Goal: Task Accomplishment & Management: Complete application form

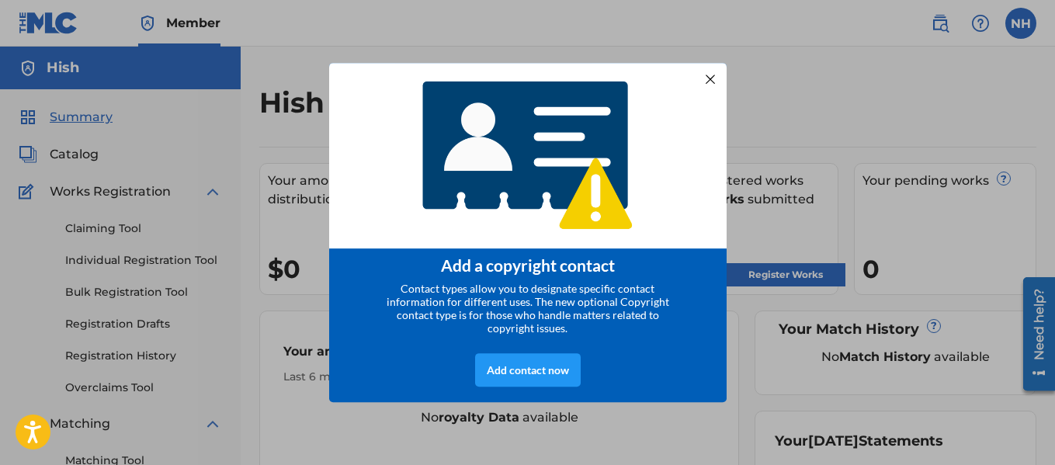
click at [707, 89] on div at bounding box center [710, 78] width 20 height 20
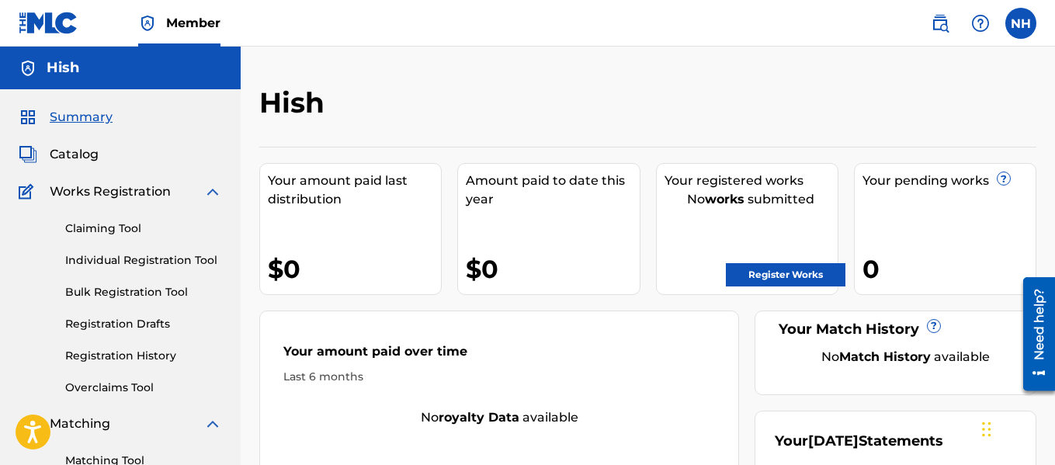
click at [761, 263] on link "Register Works" at bounding box center [786, 274] width 120 height 23
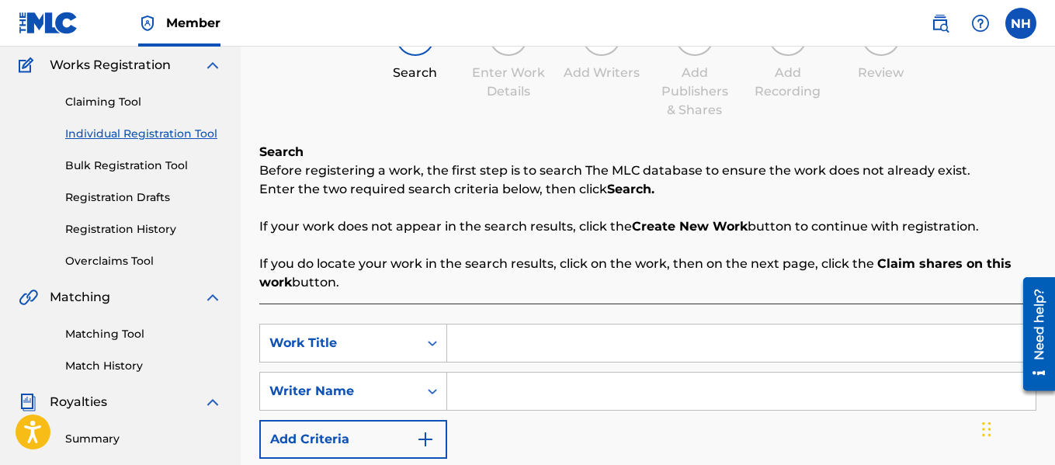
scroll to position [233, 0]
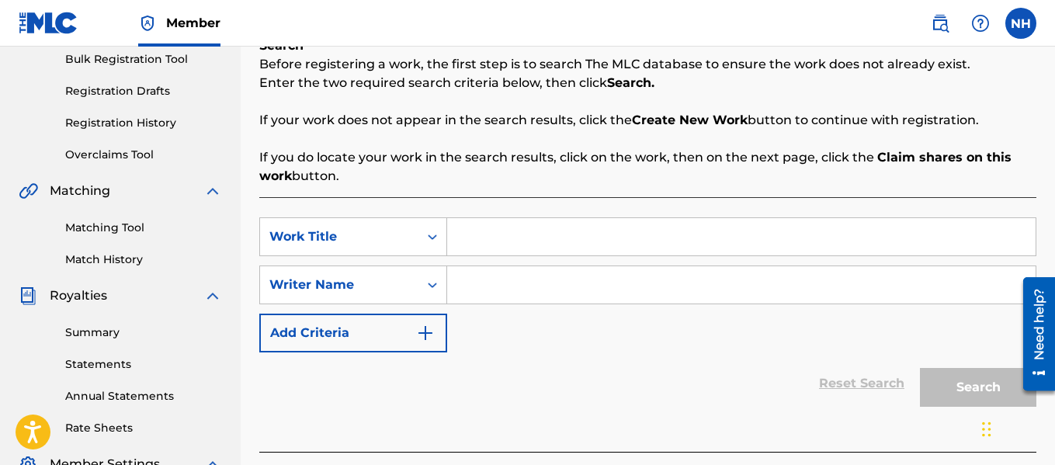
click at [405, 332] on button "Add Criteria" at bounding box center [353, 333] width 188 height 39
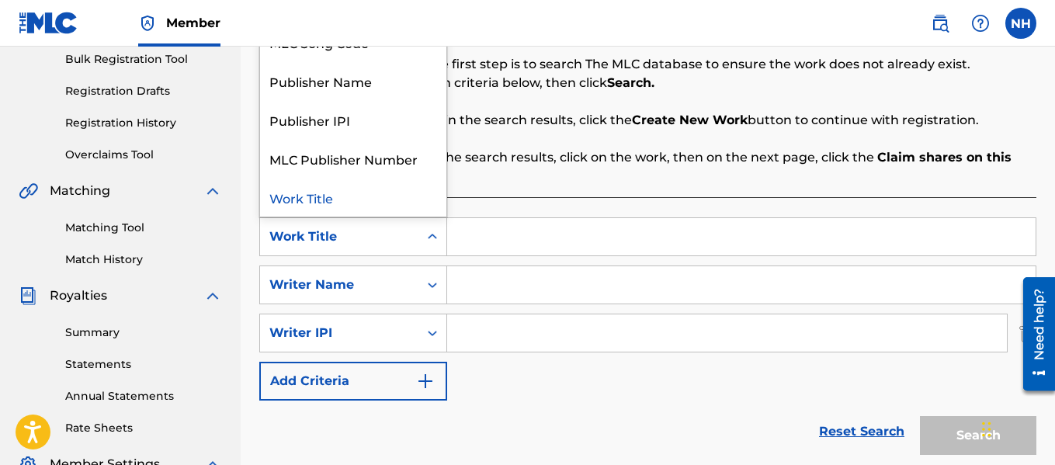
click at [412, 236] on div "Work Title" at bounding box center [339, 237] width 158 height 30
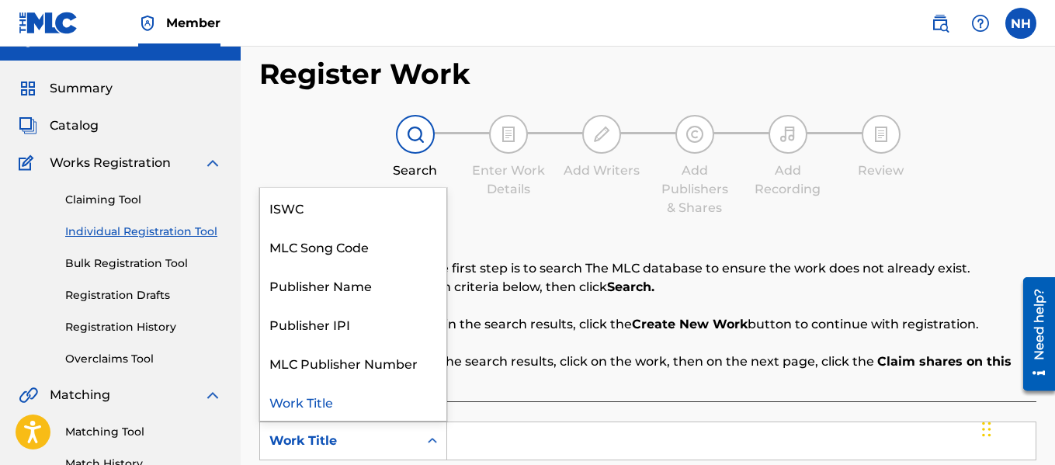
scroll to position [0, 0]
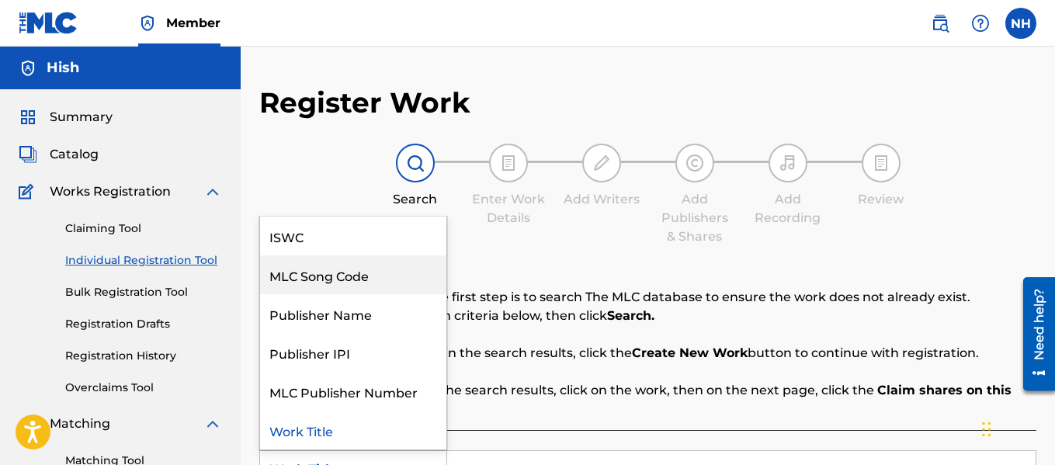
click at [352, 276] on div "MLC Song Code" at bounding box center [353, 274] width 186 height 39
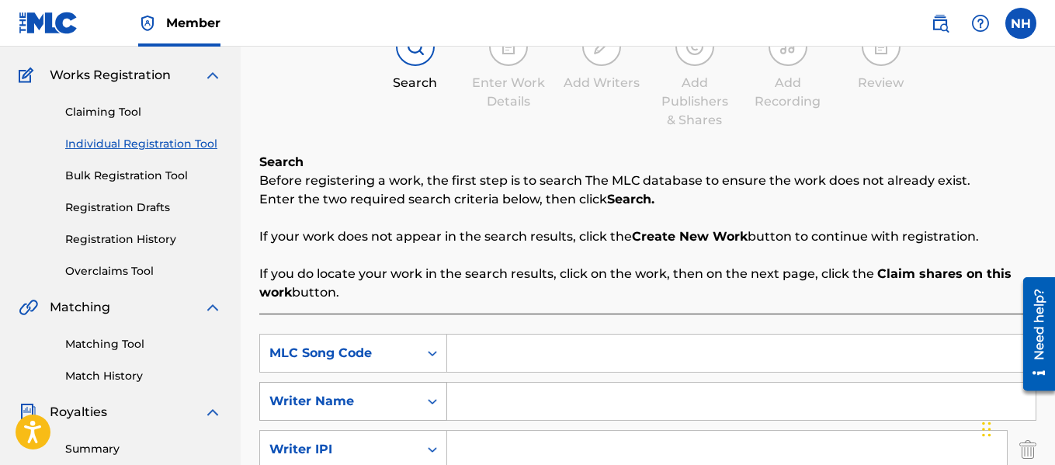
scroll to position [155, 0]
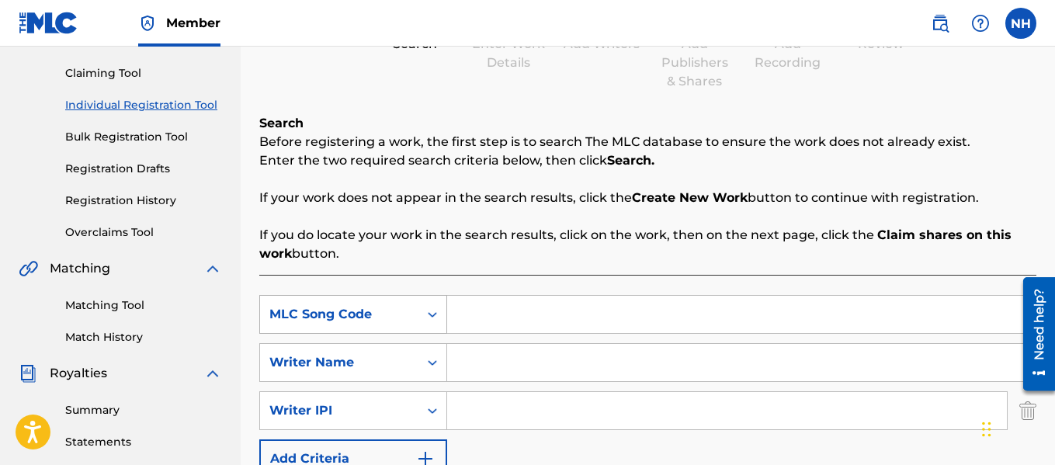
click at [352, 307] on div "MLC Song Code" at bounding box center [339, 314] width 140 height 19
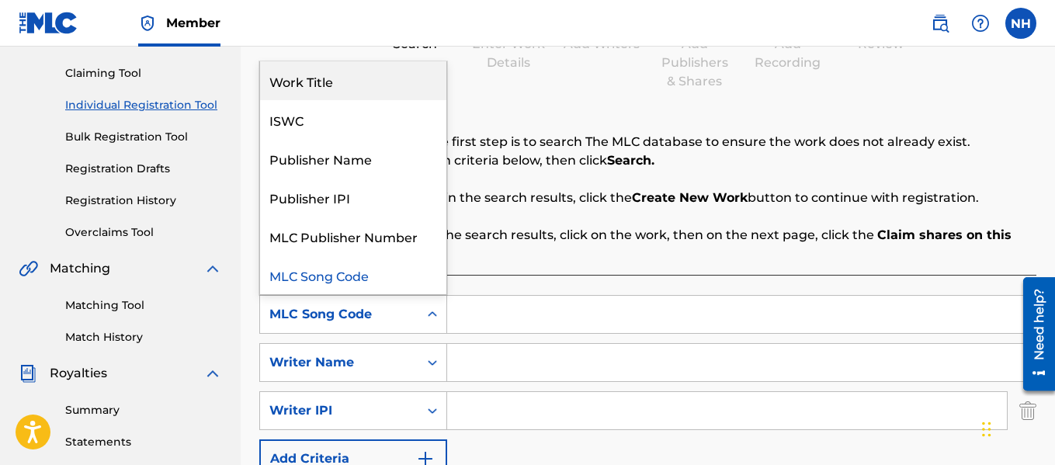
click at [297, 79] on div "Work Title" at bounding box center [353, 80] width 186 height 39
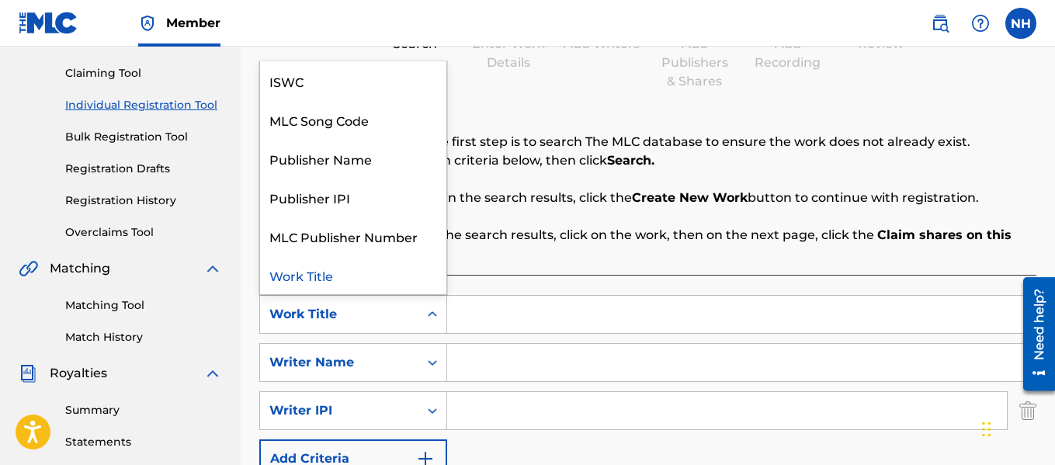
click at [371, 333] on div "Work Title" at bounding box center [353, 314] width 188 height 39
click at [331, 79] on div "ISWC" at bounding box center [353, 80] width 186 height 39
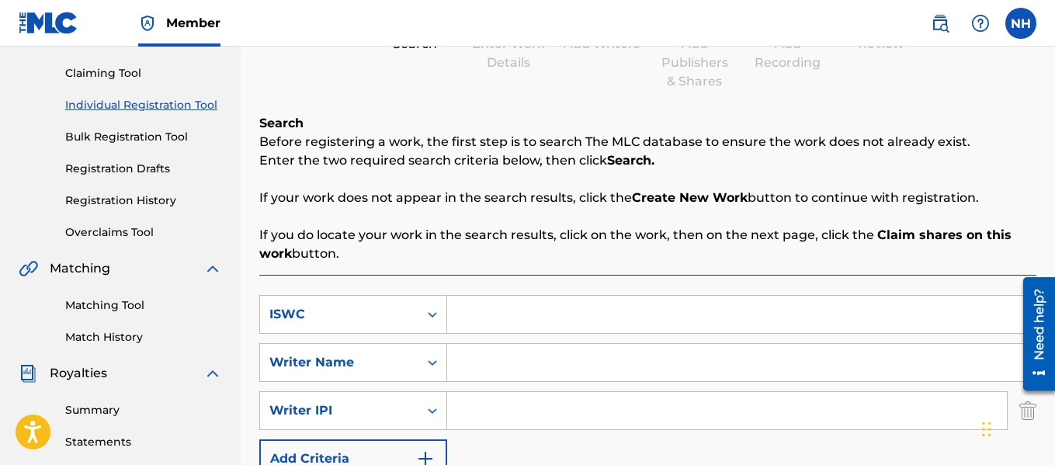
scroll to position [0, 0]
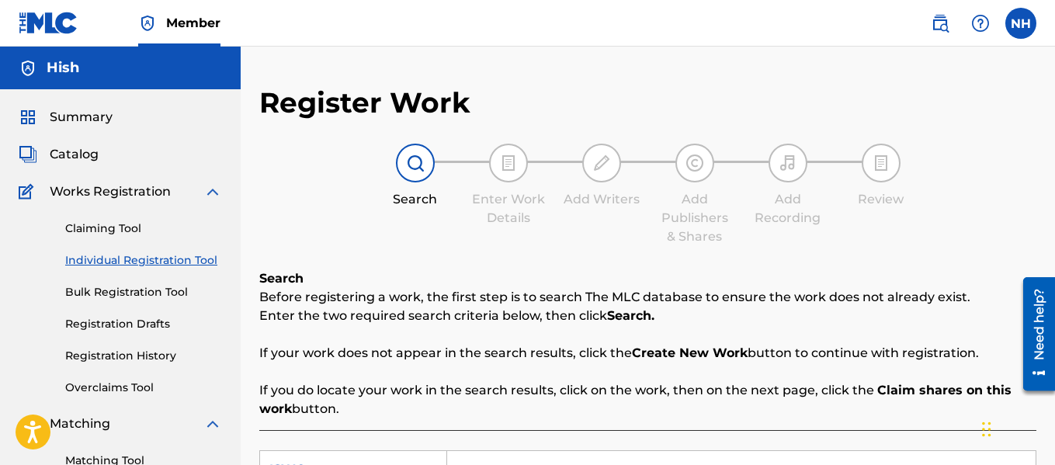
click at [79, 113] on span "Summary" at bounding box center [81, 117] width 63 height 19
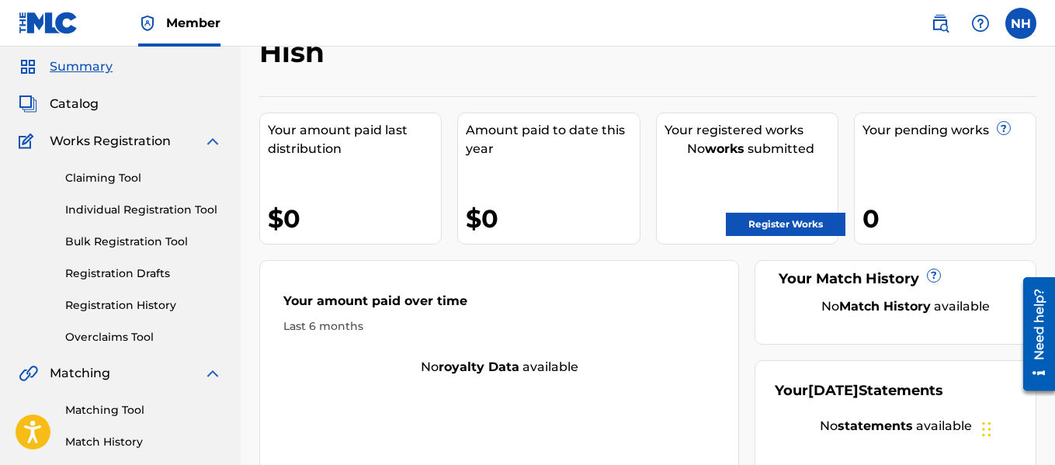
scroll to position [78, 0]
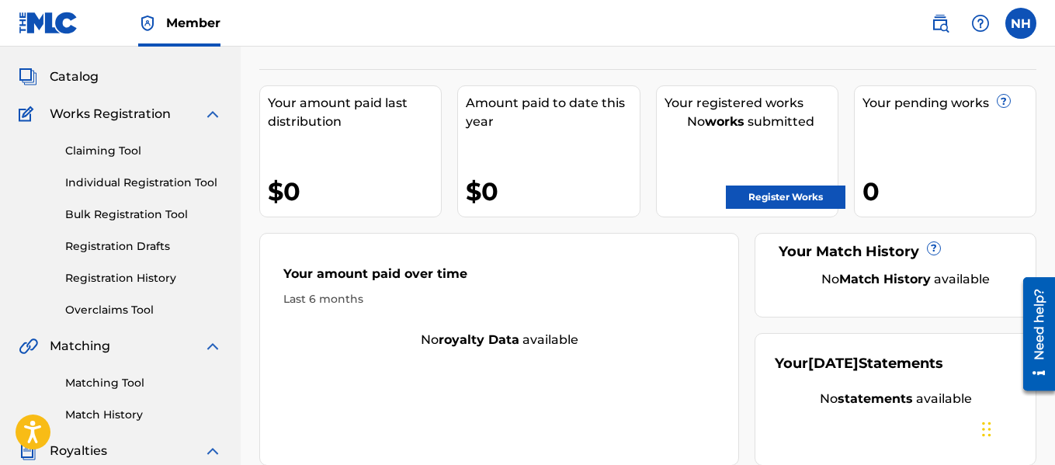
drag, startPoint x: 804, startPoint y: 202, endPoint x: 490, endPoint y: 74, distance: 338.8
click at [804, 202] on link "Register Works" at bounding box center [786, 197] width 120 height 23
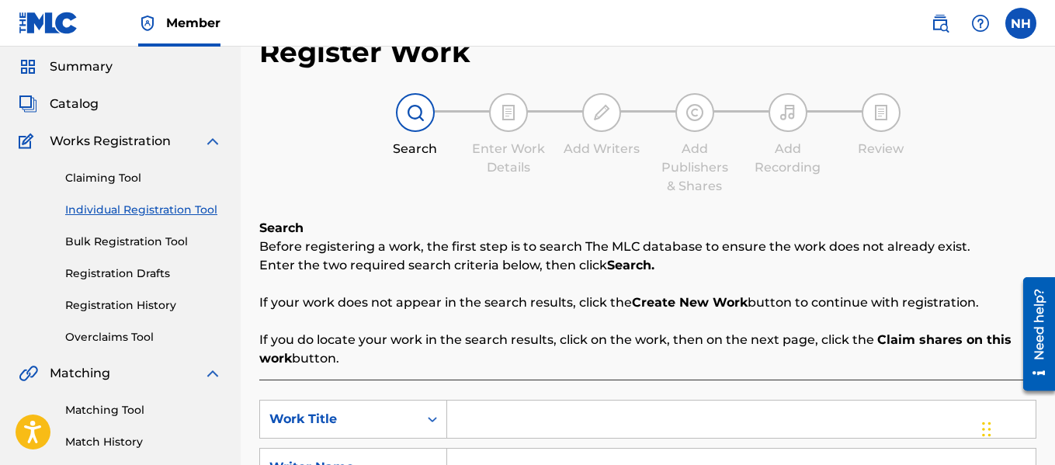
scroll to position [78, 0]
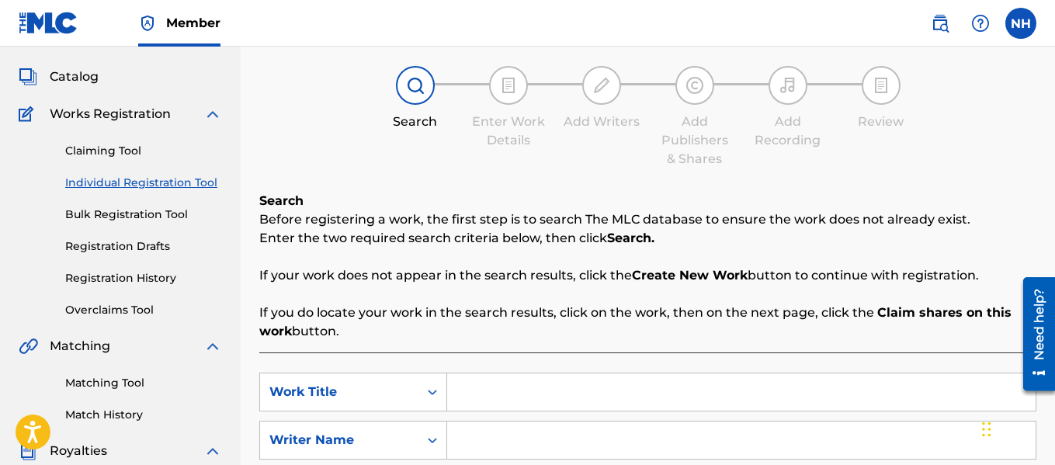
click at [803, 79] on div at bounding box center [788, 85] width 39 height 39
drag, startPoint x: 923, startPoint y: 116, endPoint x: 775, endPoint y: 127, distance: 148.6
click at [922, 117] on div "Search Enter Work Details Add Writers Add Publishers & Shares Add Recording Rev…" at bounding box center [647, 117] width 777 height 102
drag, startPoint x: 773, startPoint y: 127, endPoint x: 589, endPoint y: 144, distance: 185.5
click at [589, 144] on div "Search Enter Work Details Add Writers Add Publishers & Shares Add Recording Rev…" at bounding box center [647, 117] width 777 height 102
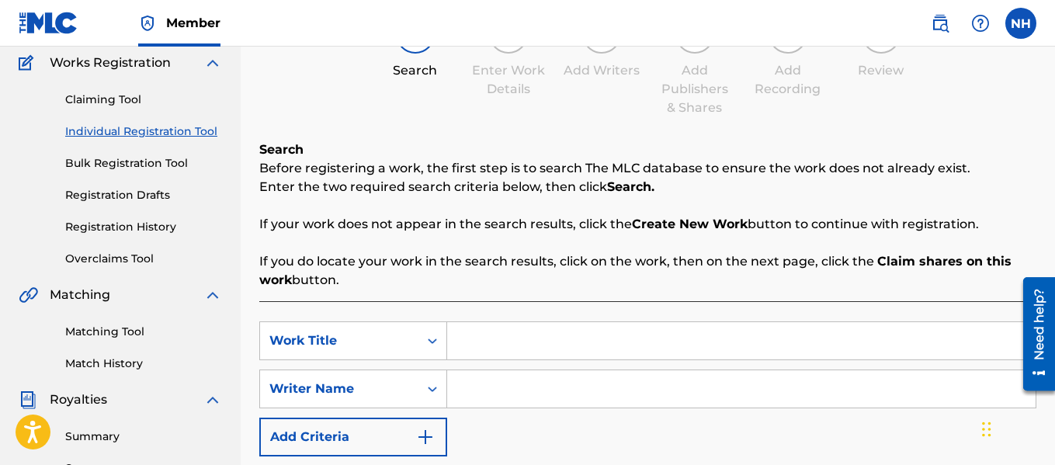
scroll to position [155, 0]
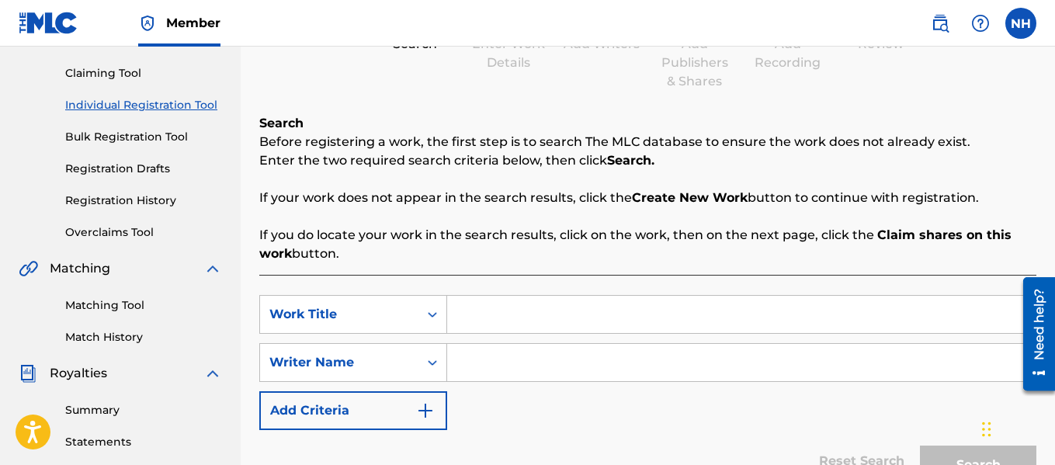
click at [547, 178] on div "Search Before registering a work, the first step is to search The MLC database …" at bounding box center [647, 188] width 777 height 149
click at [532, 296] on input "Search Form" at bounding box center [741, 314] width 589 height 37
drag, startPoint x: 609, startPoint y: 323, endPoint x: 365, endPoint y: 224, distance: 263.7
click at [318, 325] on div "SearchWithCriteria0f49abf0-b27d-4df0-a12a-735cce052e57 Work Title Hish" at bounding box center [647, 314] width 777 height 39
type input "Evil"
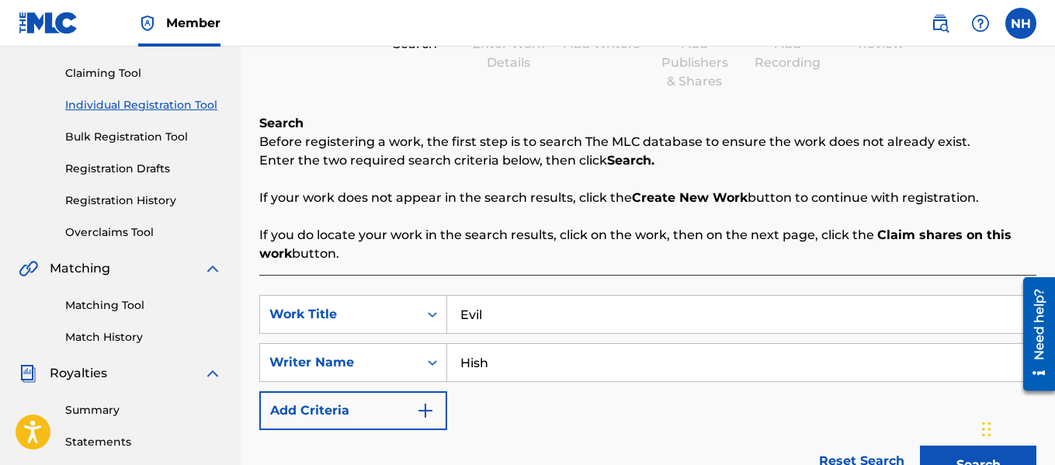
type input "Hish"
click at [920, 446] on button "Search" at bounding box center [978, 465] width 116 height 39
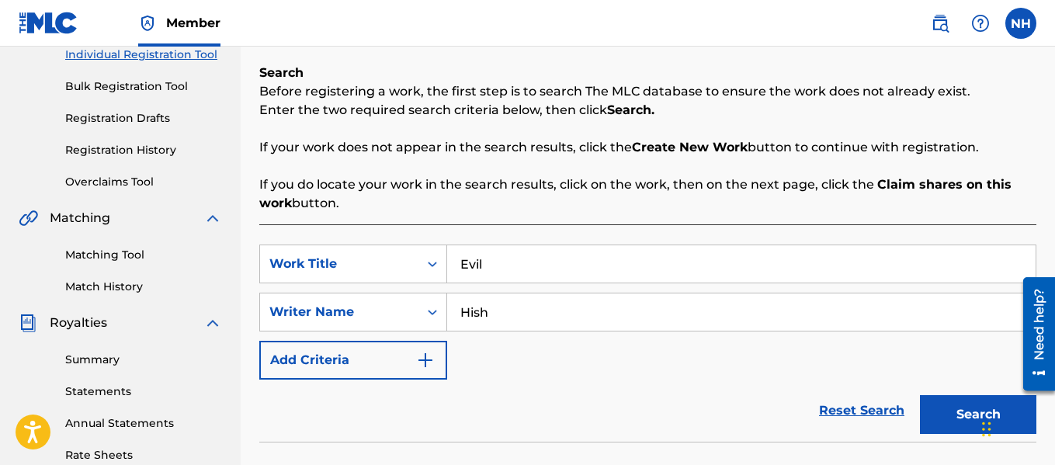
scroll to position [233, 0]
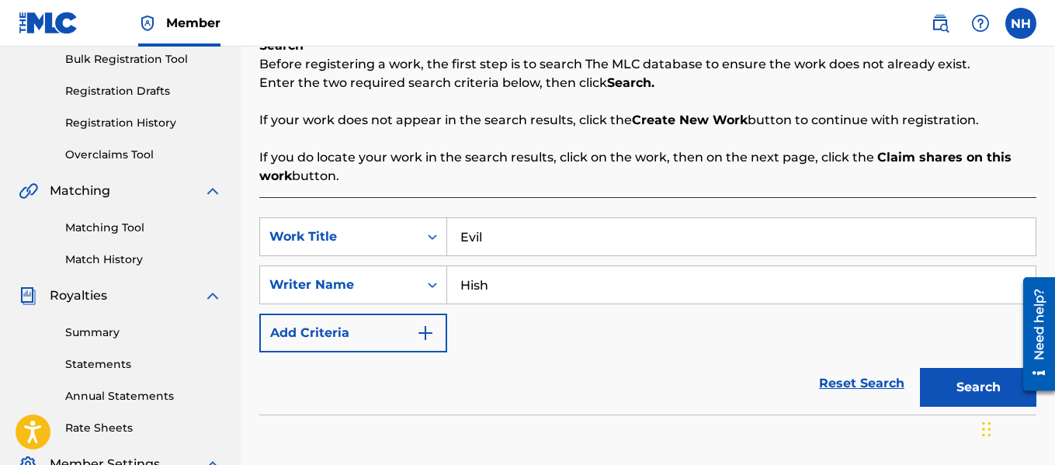
click at [971, 394] on button "Search" at bounding box center [978, 387] width 116 height 39
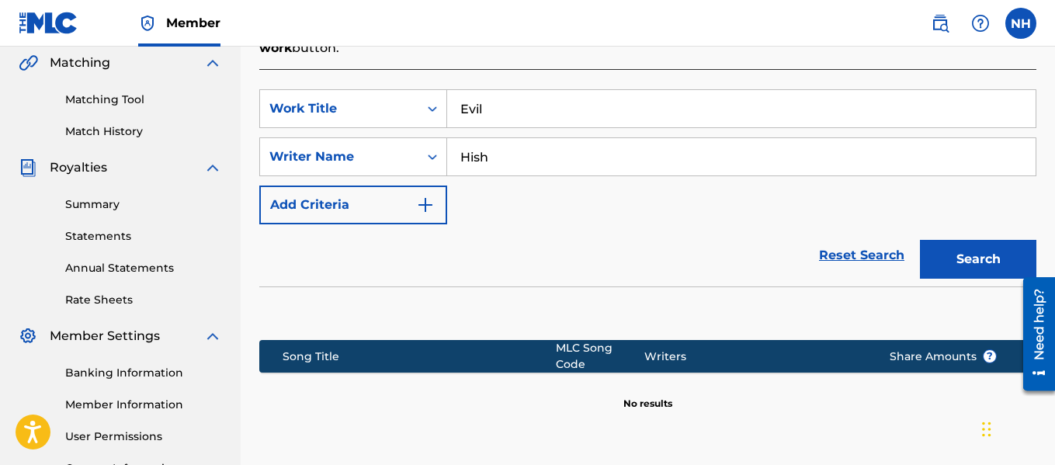
scroll to position [388, 0]
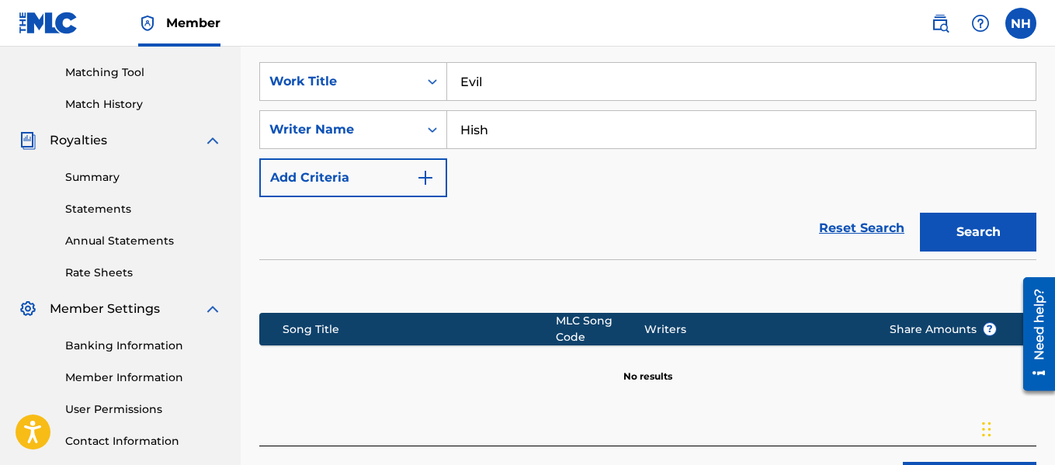
click at [984, 323] on span "?" at bounding box center [990, 329] width 14 height 14
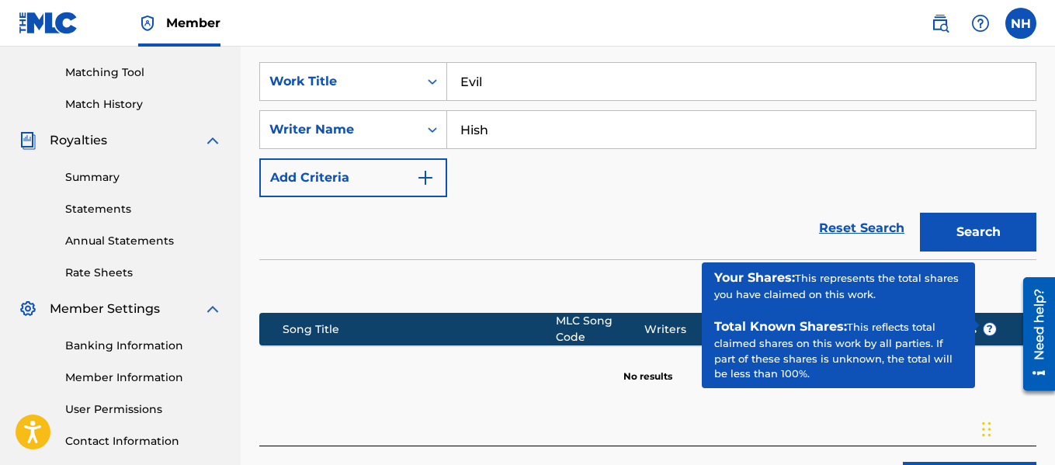
click at [984, 323] on span "?" at bounding box center [990, 329] width 12 height 12
click at [995, 323] on span "?" at bounding box center [990, 329] width 12 height 12
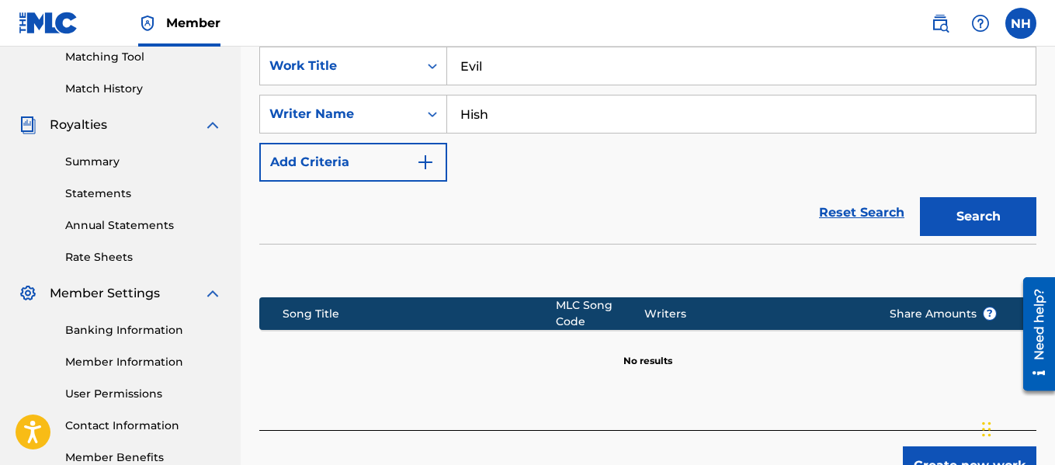
scroll to position [498, 0]
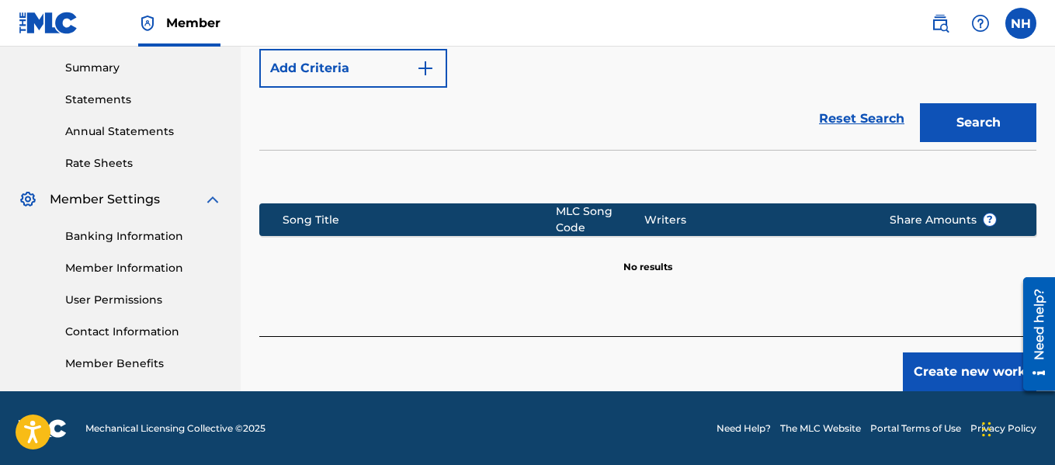
click at [953, 356] on button "Create new work" at bounding box center [970, 371] width 134 height 39
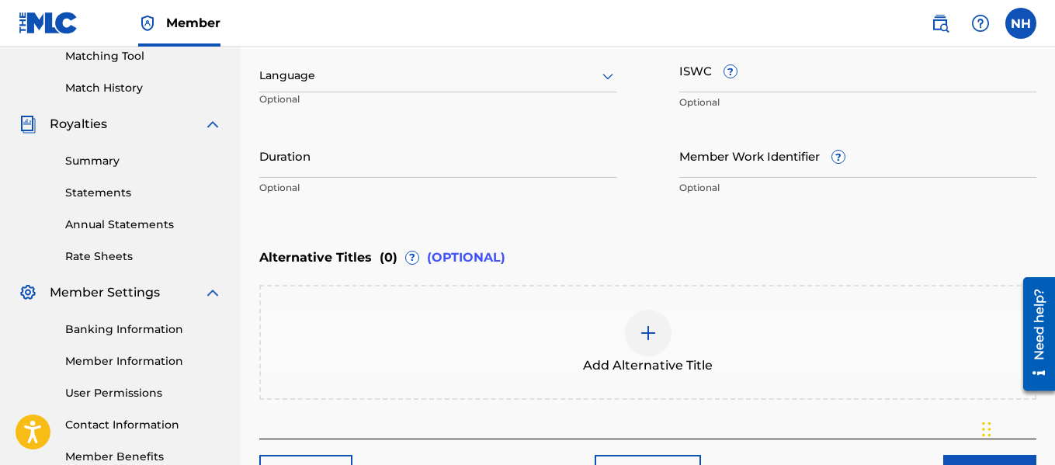
scroll to position [388, 0]
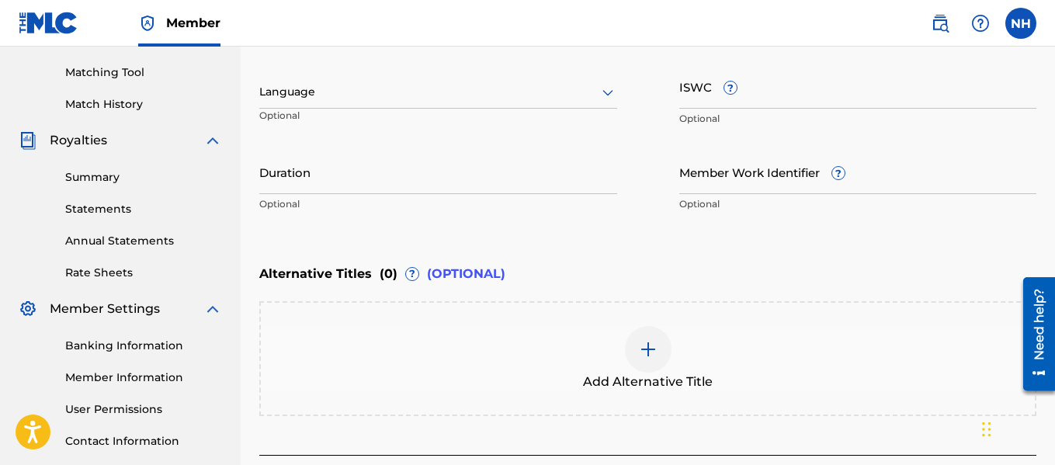
click at [752, 80] on input "ISWC ?" at bounding box center [858, 86] width 358 height 44
paste input "T-929.545.306-4"
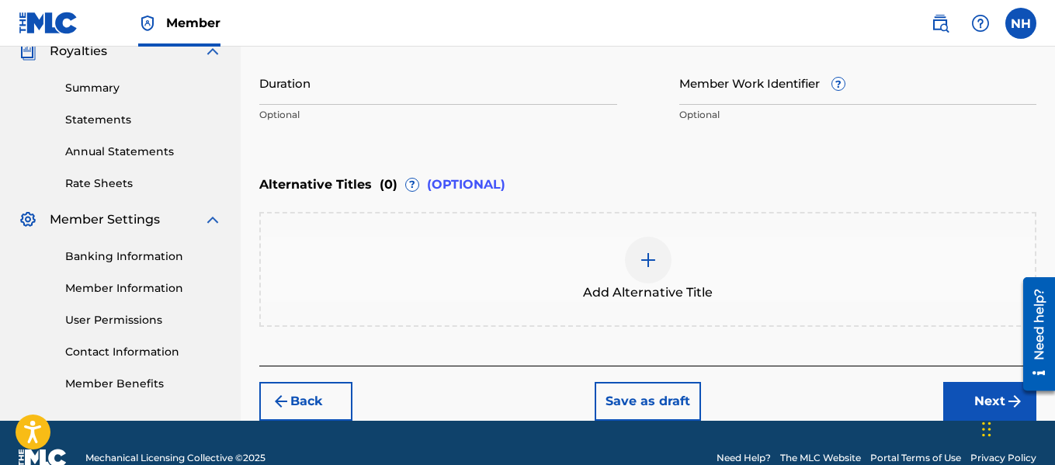
scroll to position [508, 0]
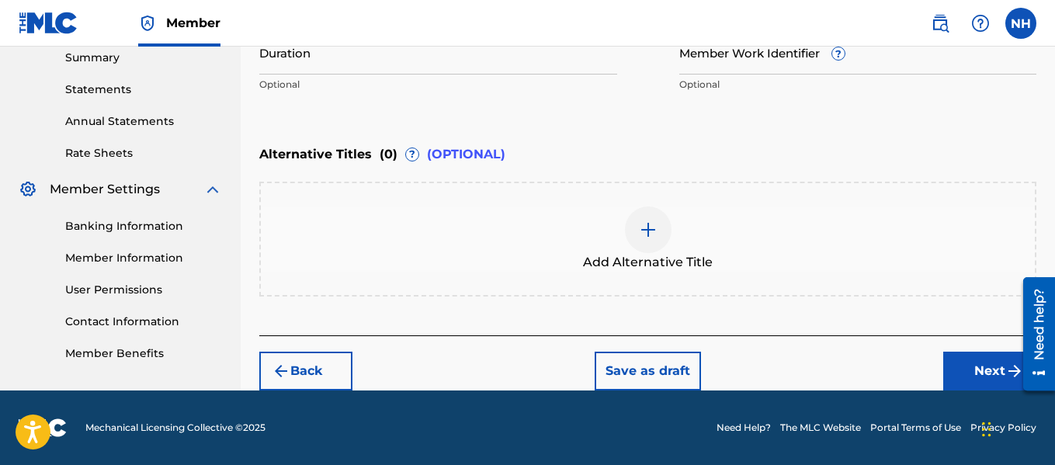
type input "T-929.545.306-4"
click at [991, 370] on button "Next" at bounding box center [989, 371] width 93 height 39
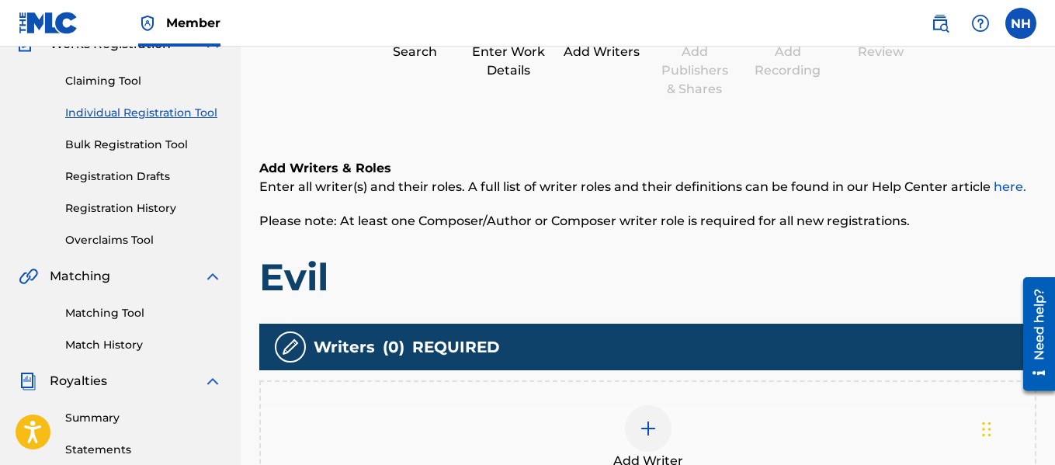
scroll to position [458, 0]
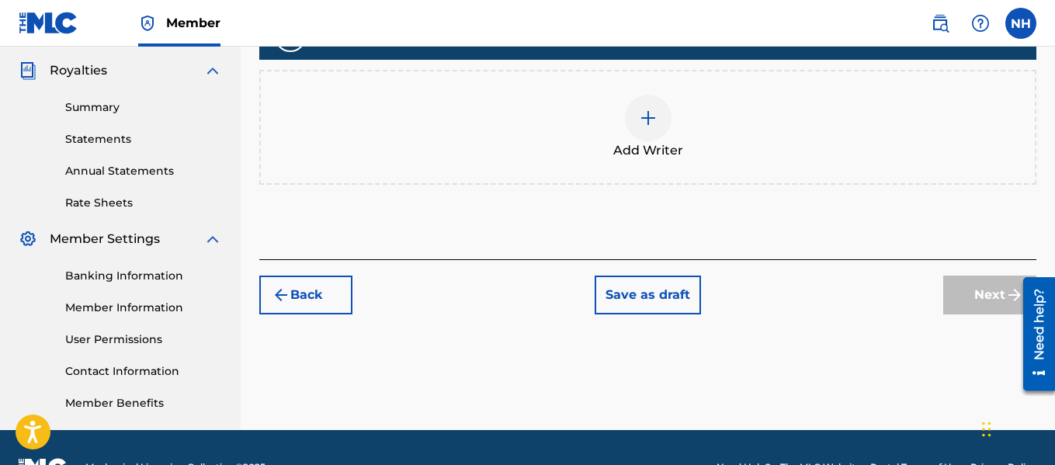
click at [644, 128] on div at bounding box center [648, 118] width 47 height 47
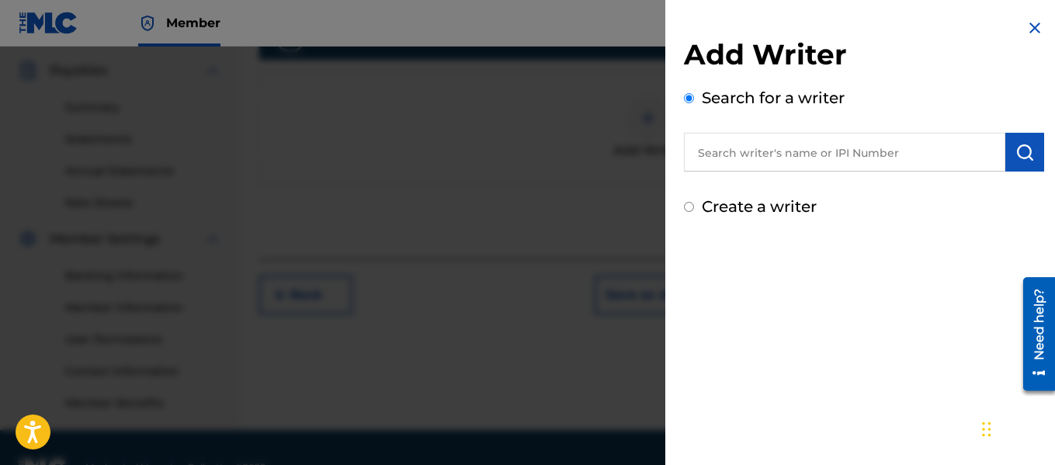
click at [655, 136] on div at bounding box center [527, 279] width 1055 height 465
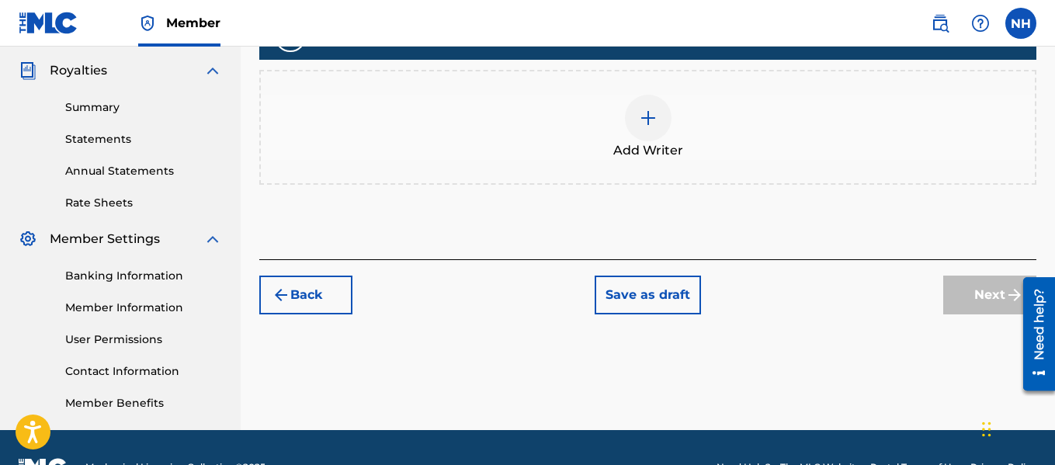
click at [665, 116] on div at bounding box center [648, 118] width 47 height 47
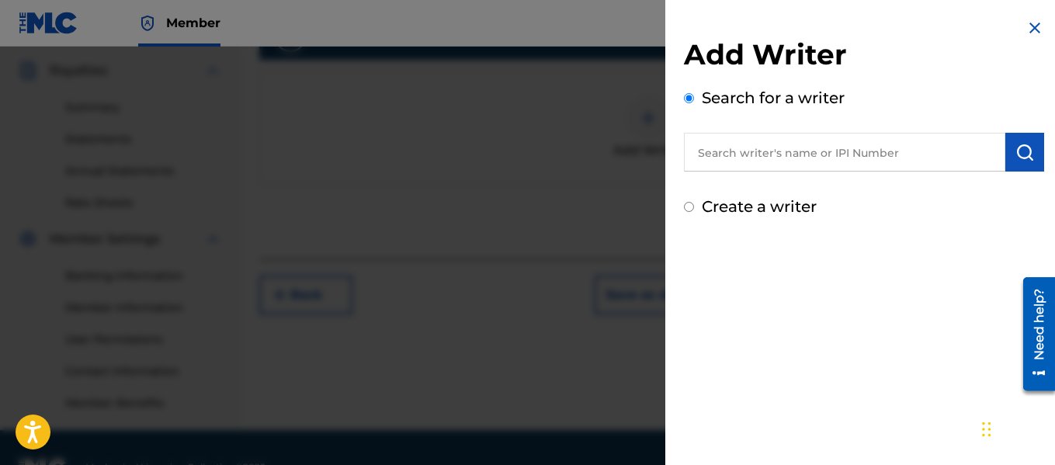
click at [648, 125] on div at bounding box center [527, 279] width 1055 height 465
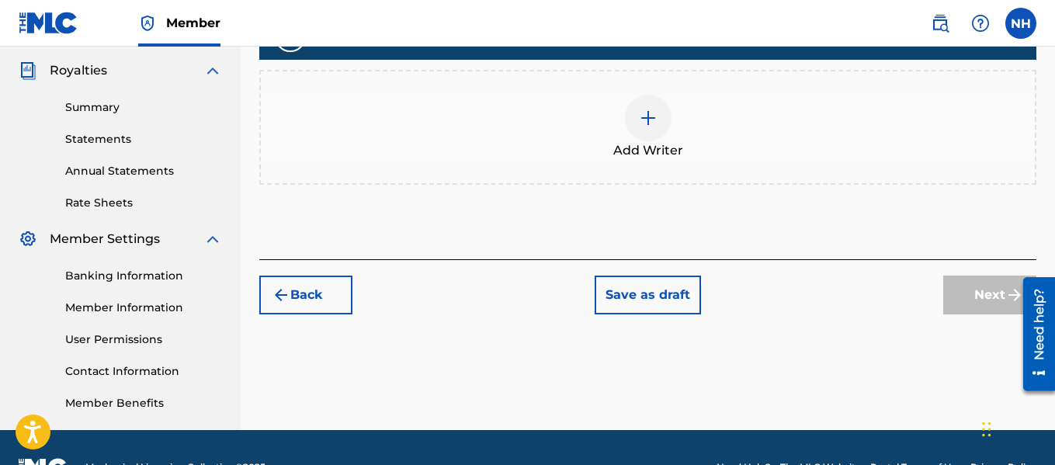
click at [648, 102] on div at bounding box center [648, 118] width 47 height 47
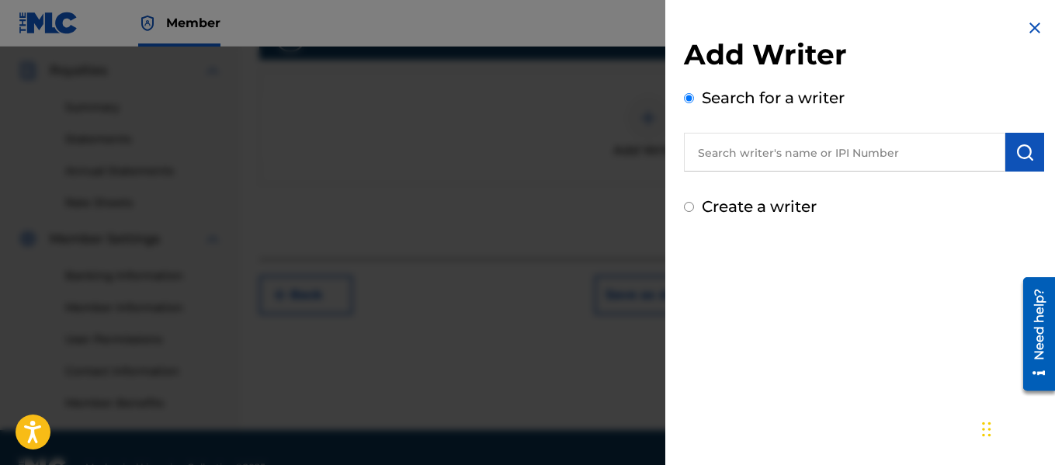
click at [648, 102] on div at bounding box center [527, 279] width 1055 height 465
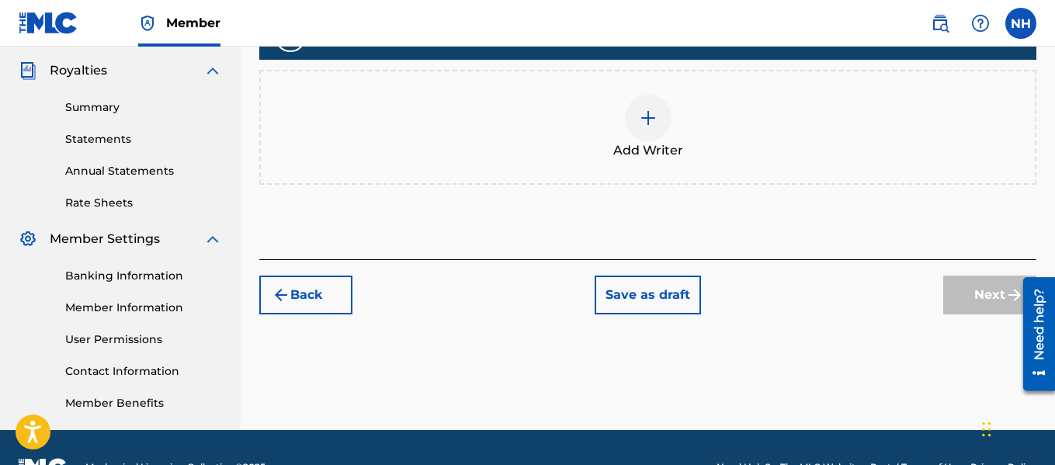
click at [660, 113] on div at bounding box center [648, 118] width 47 height 47
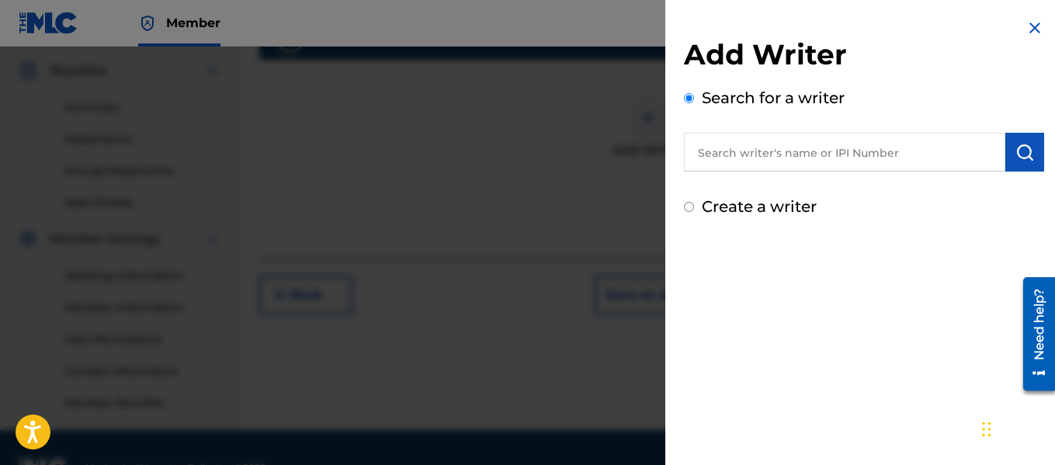
click at [800, 321] on div "Add Writer Search for a writer Create a writer" at bounding box center [864, 232] width 398 height 465
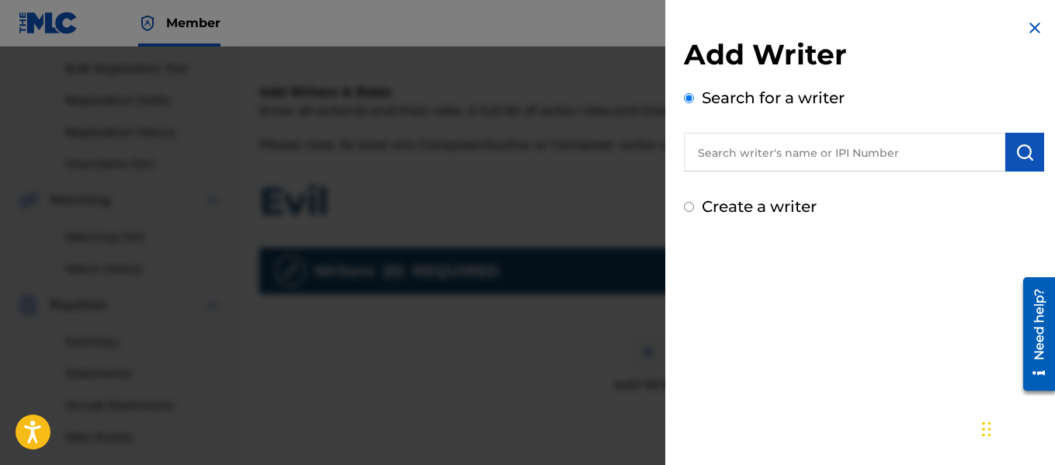
scroll to position [187, 0]
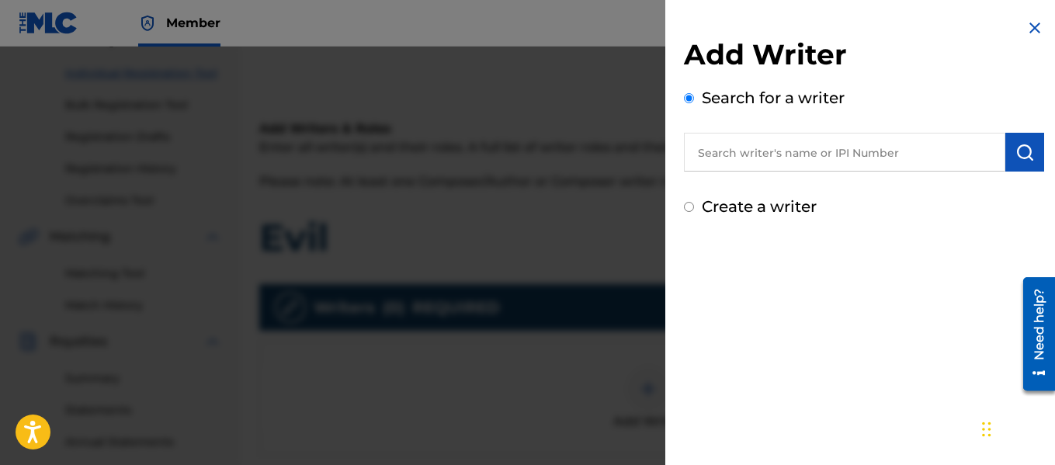
click at [767, 161] on input "text" at bounding box center [844, 152] width 321 height 39
click at [770, 153] on input "text" at bounding box center [844, 152] width 321 height 39
click at [688, 205] on input "Create a writer" at bounding box center [689, 207] width 10 height 10
radio input "false"
radio input "true"
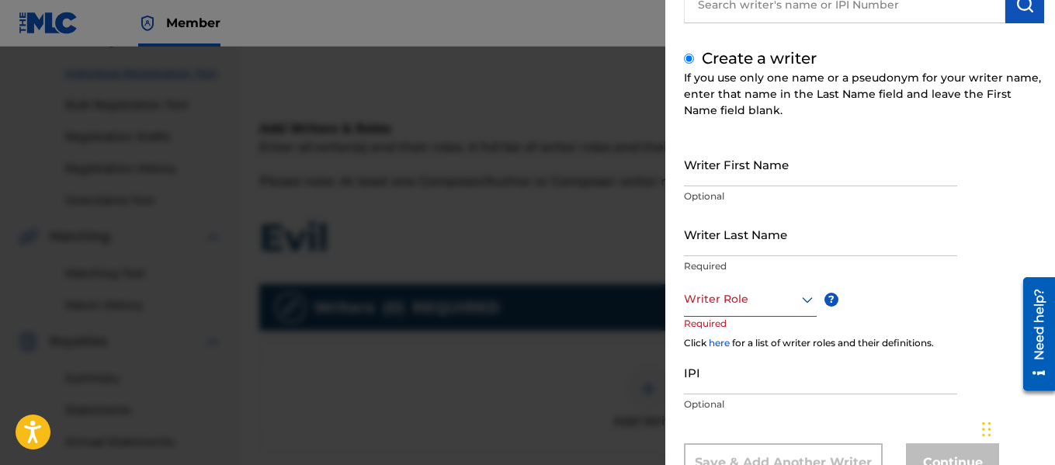
scroll to position [155, 0]
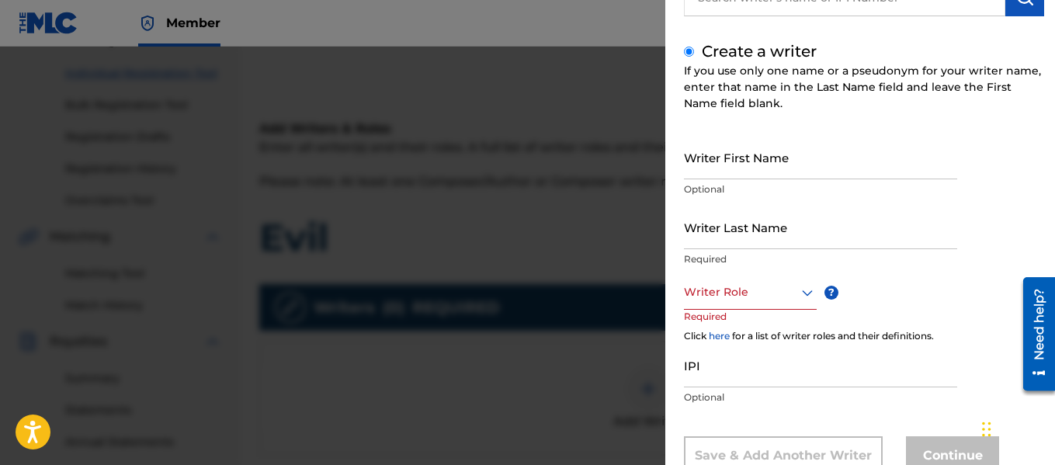
click at [761, 161] on input "Writer First Name" at bounding box center [820, 157] width 273 height 44
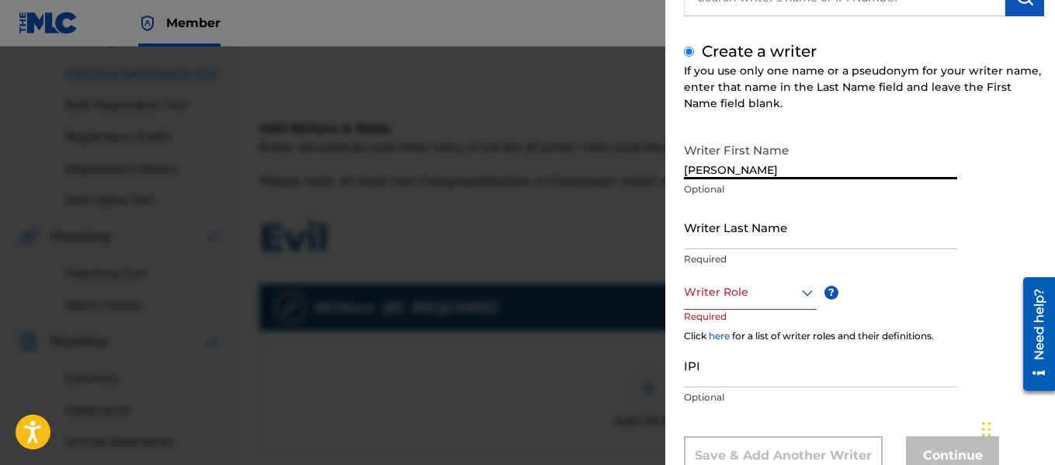
type input "[PERSON_NAME]"
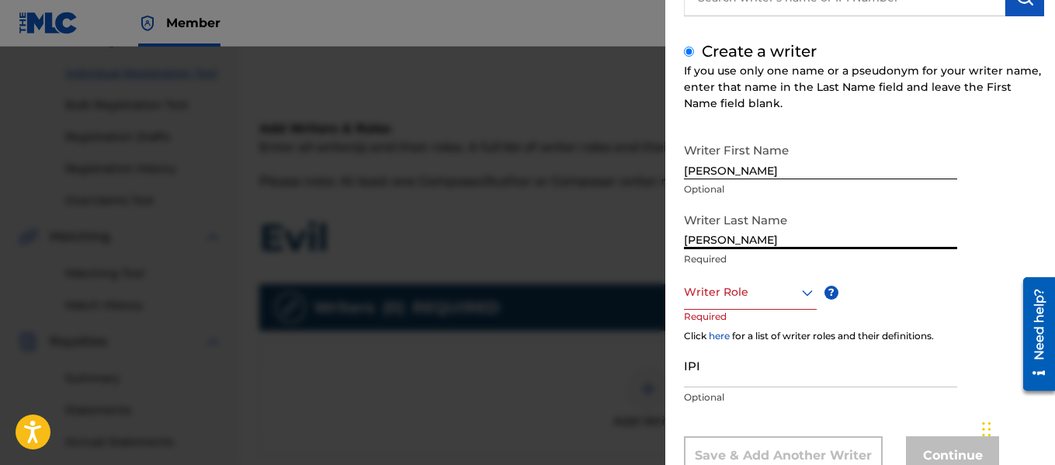
type input "[PERSON_NAME]"
click at [755, 285] on div at bounding box center [750, 292] width 133 height 19
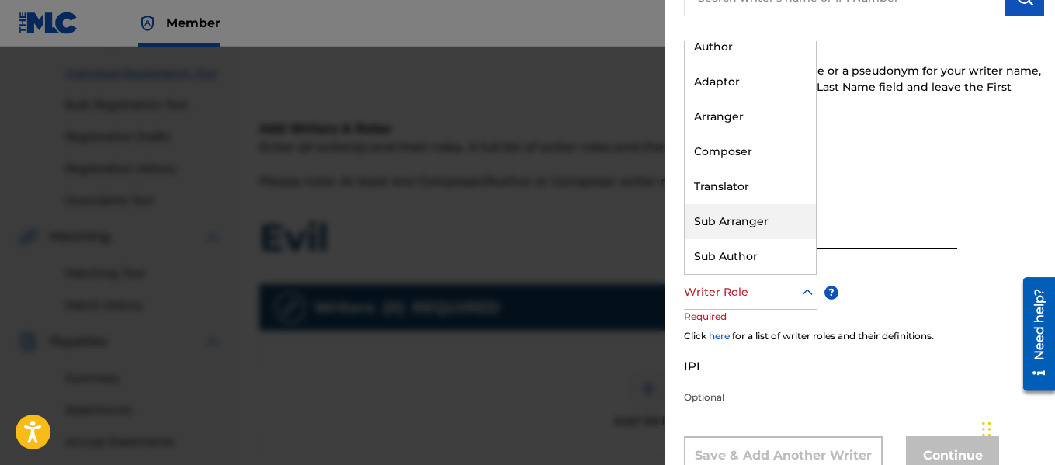
scroll to position [0, 0]
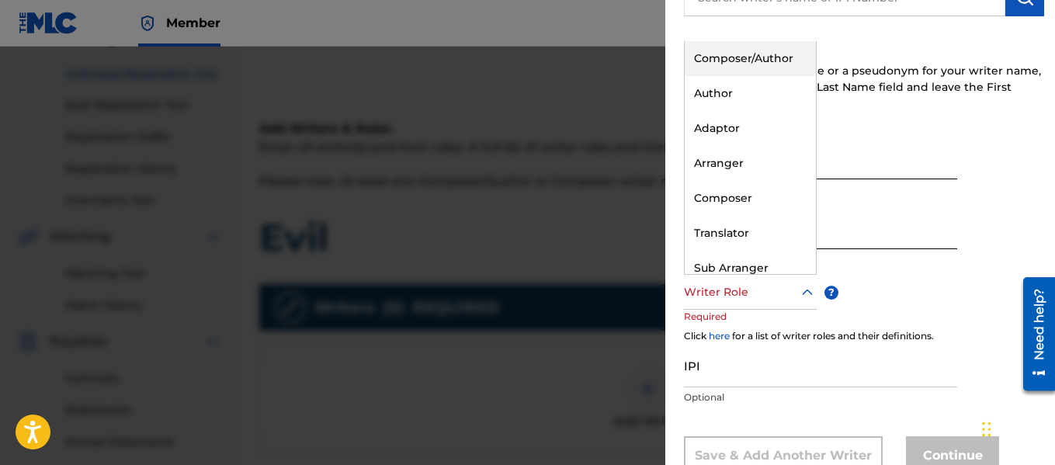
click at [774, 51] on div "Composer/Author" at bounding box center [750, 58] width 131 height 35
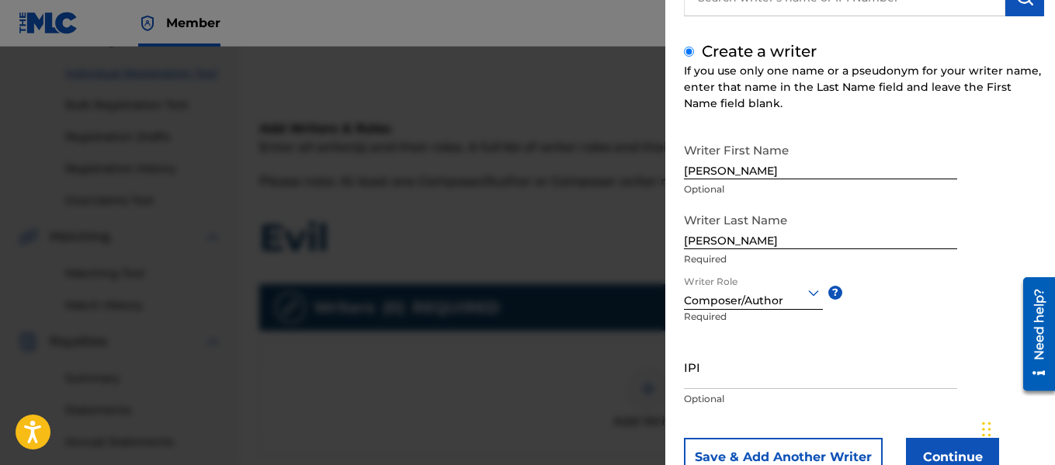
click at [832, 283] on span "?" at bounding box center [835, 292] width 14 height 35
click at [836, 286] on span "?" at bounding box center [835, 293] width 14 height 14
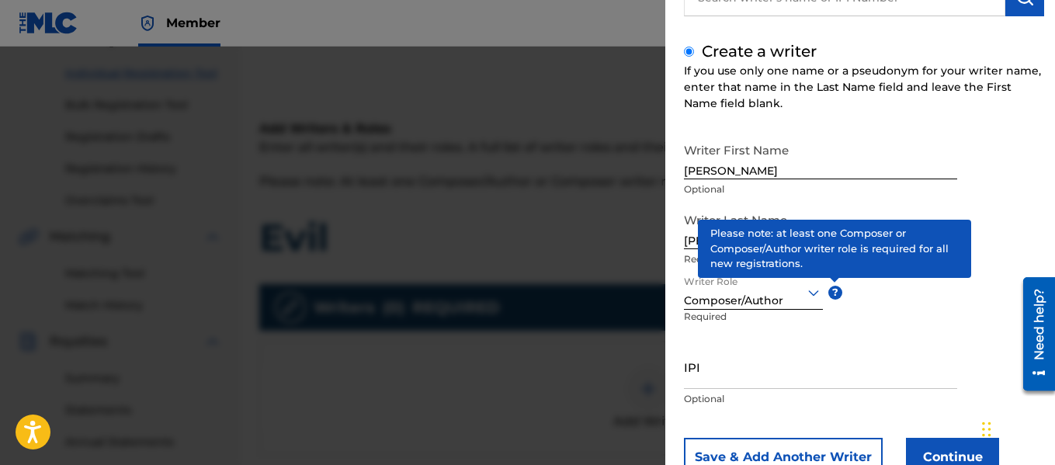
click at [839, 289] on span "?" at bounding box center [835, 293] width 14 height 14
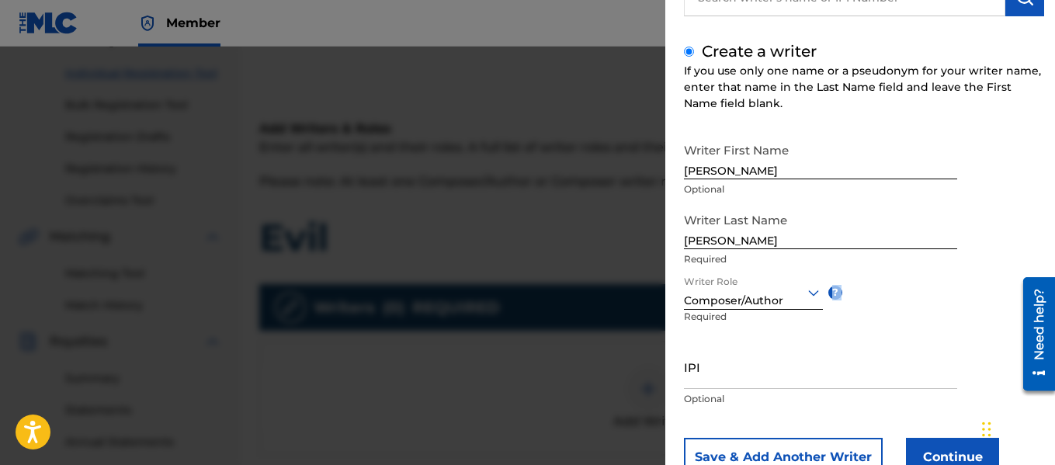
scroll to position [209, 0]
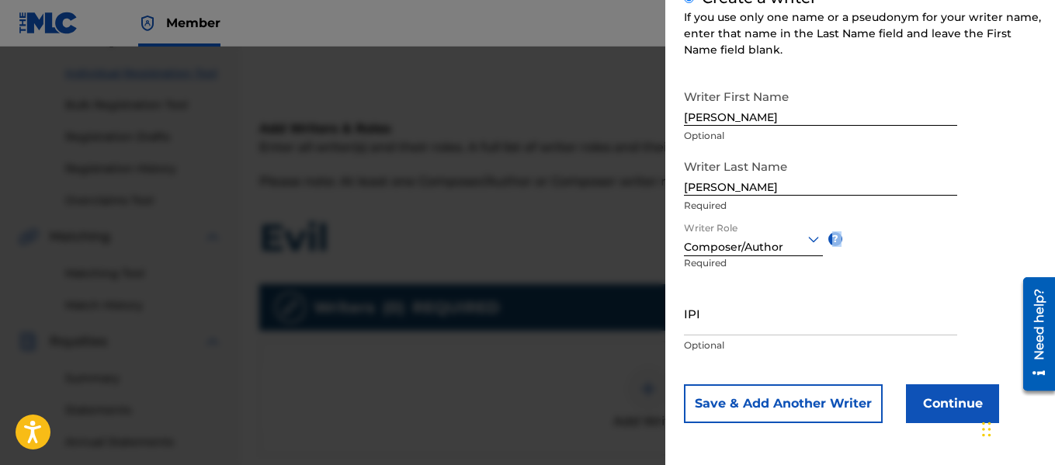
click at [943, 409] on button "Continue" at bounding box center [952, 403] width 93 height 39
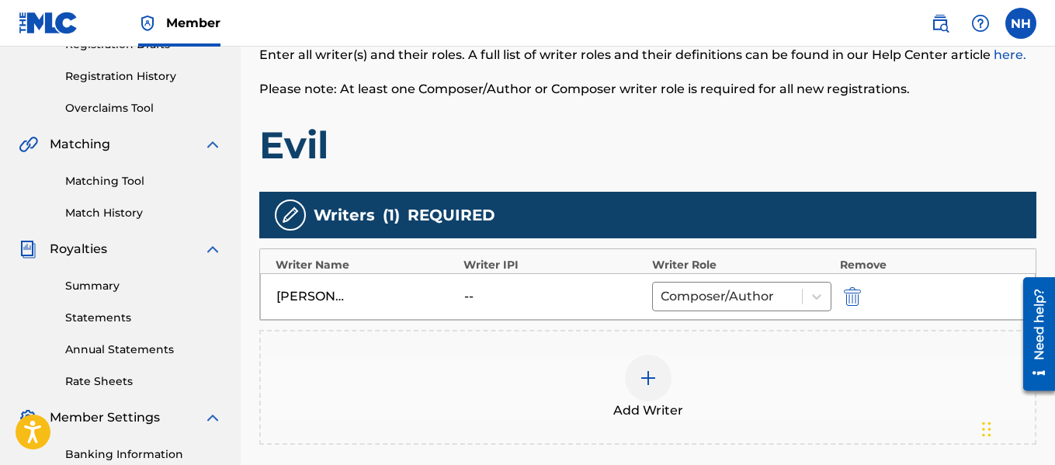
scroll to position [420, 0]
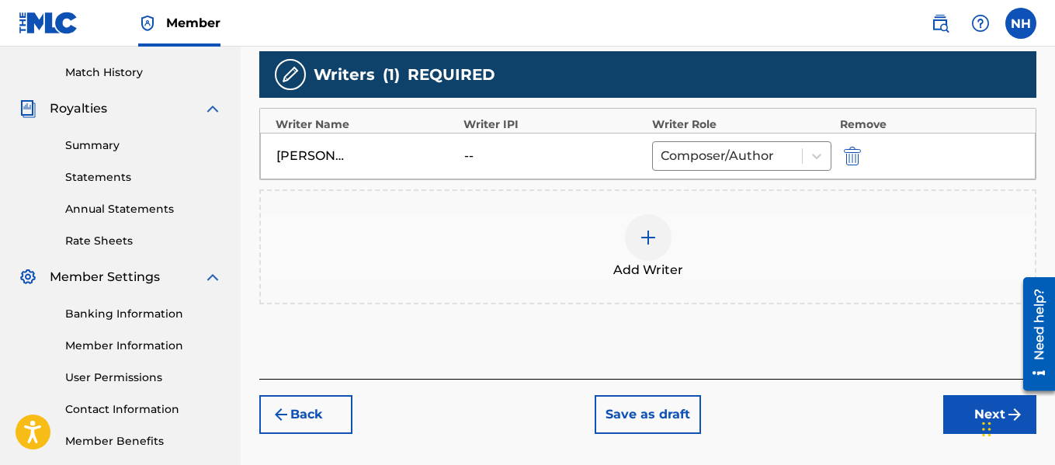
click at [968, 411] on button "Next" at bounding box center [989, 414] width 93 height 39
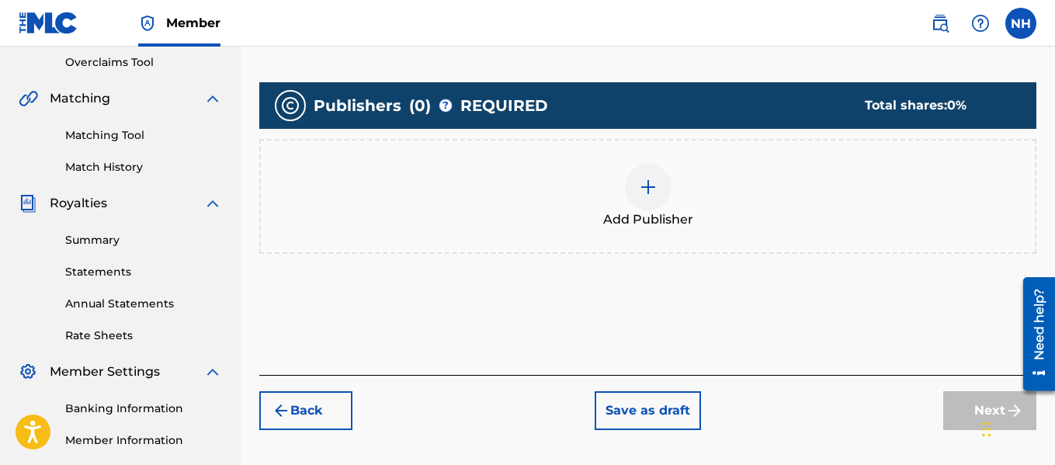
scroll to position [380, 0]
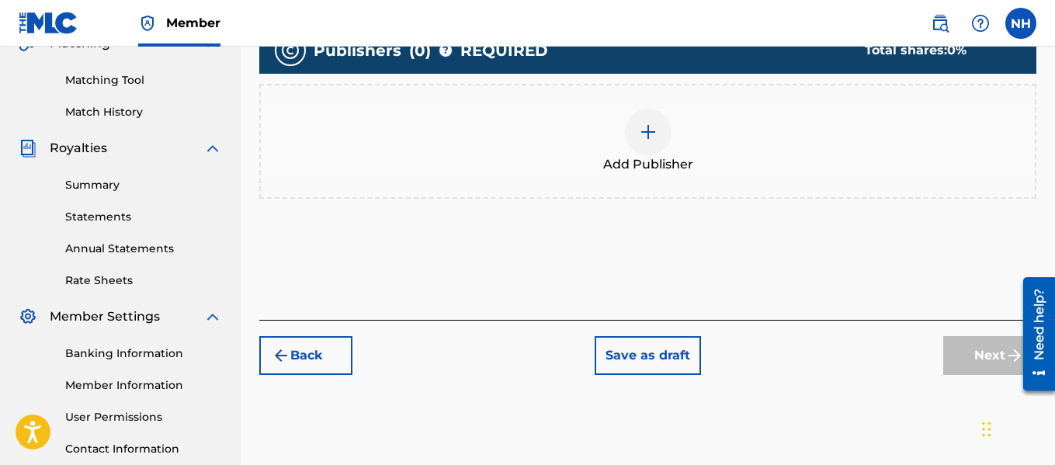
click at [666, 122] on div at bounding box center [648, 132] width 47 height 47
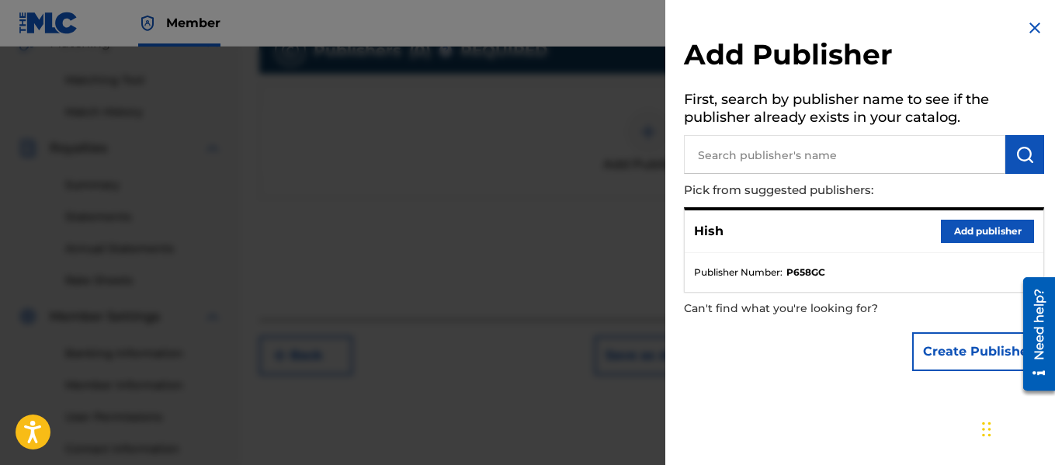
click at [816, 158] on input "text" at bounding box center [844, 154] width 321 height 39
click at [815, 158] on input "text" at bounding box center [844, 154] width 321 height 39
type input "B"
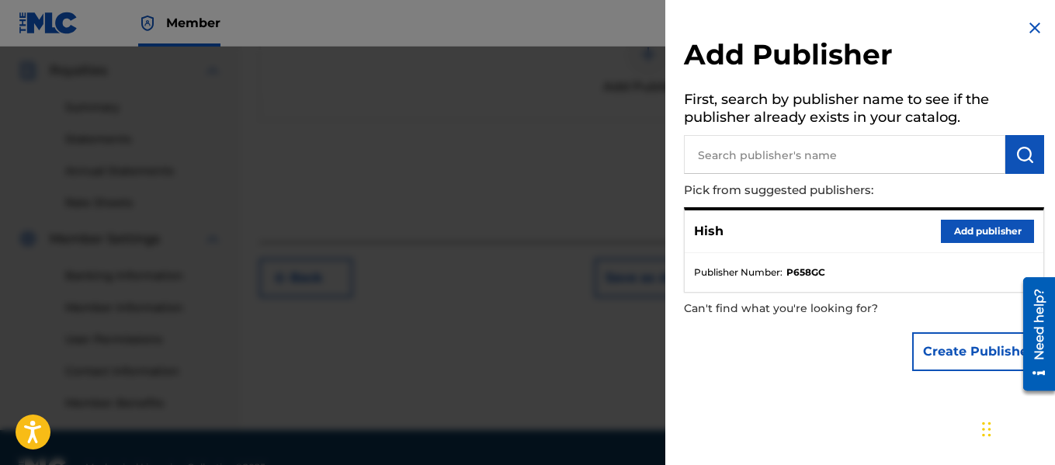
click at [952, 227] on button "Add publisher" at bounding box center [987, 231] width 93 height 23
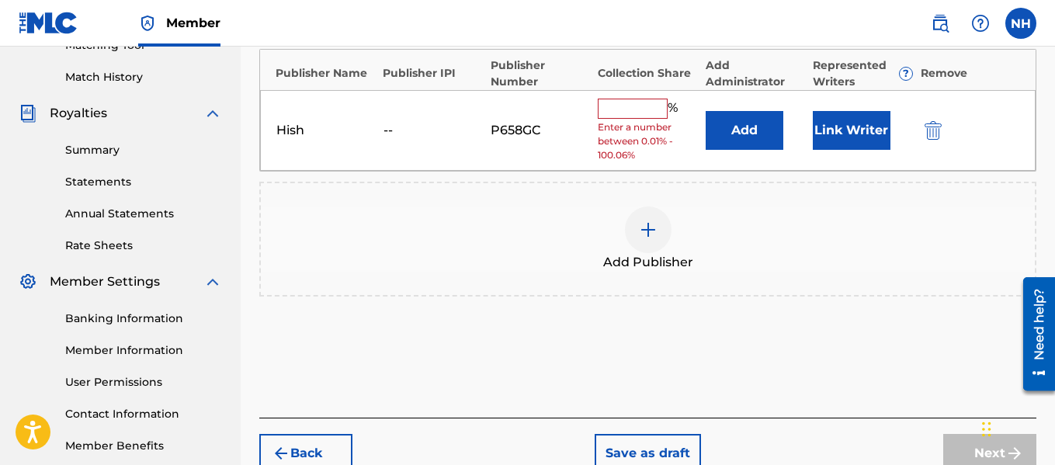
scroll to position [380, 0]
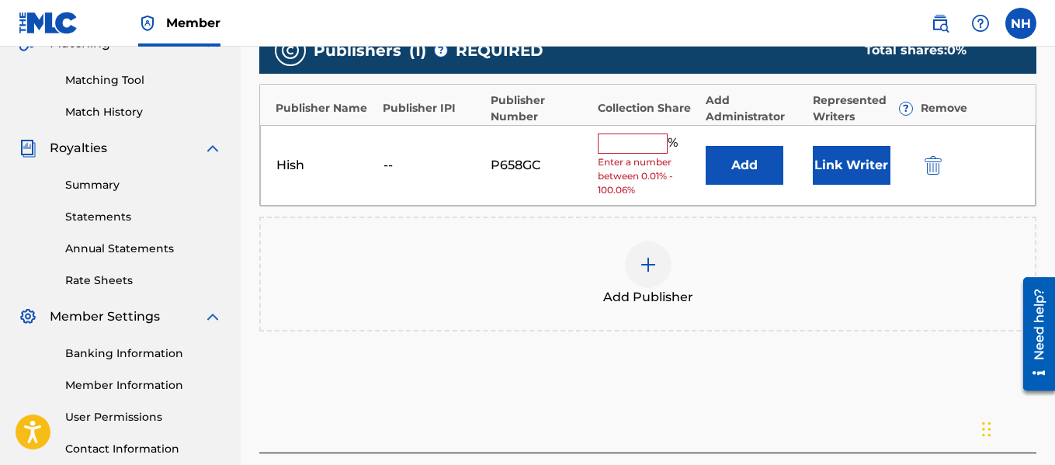
click at [627, 146] on input "text" at bounding box center [633, 144] width 70 height 20
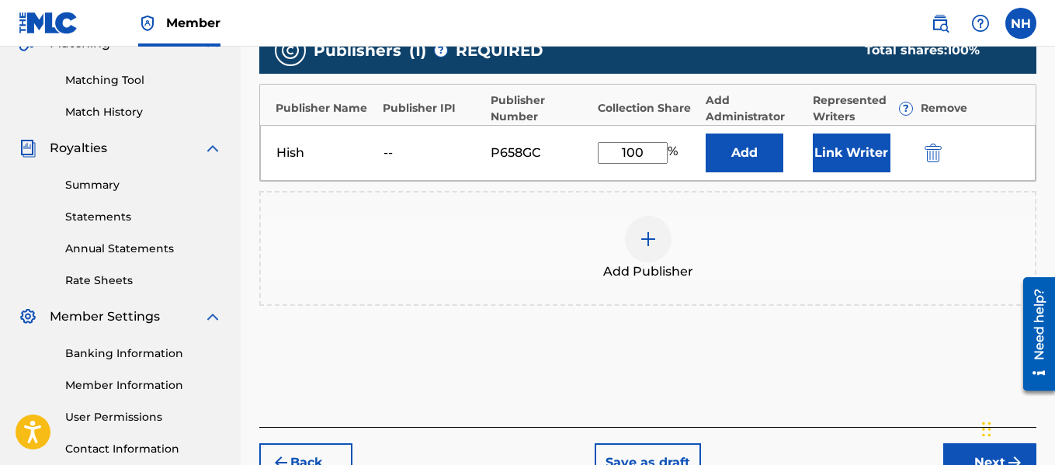
type input "100"
click at [721, 155] on button "Add" at bounding box center [745, 153] width 78 height 39
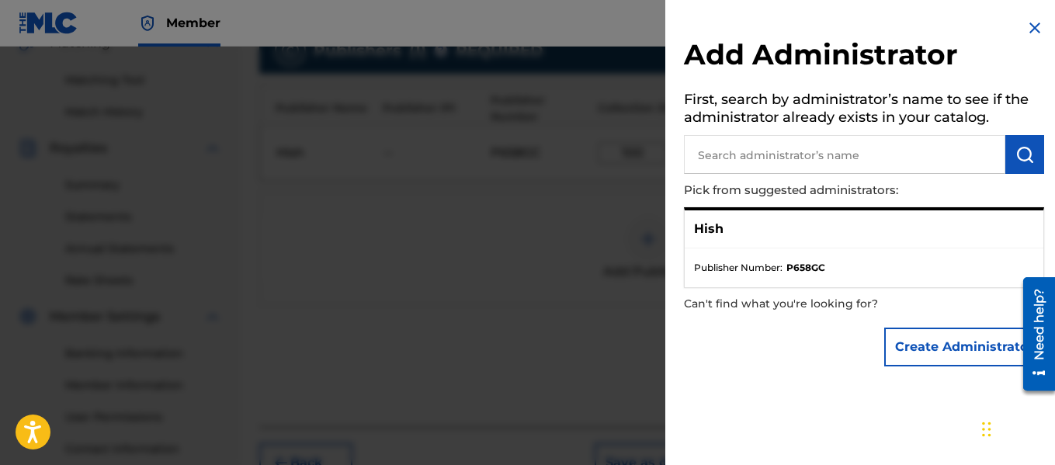
click at [780, 151] on input "text" at bounding box center [844, 154] width 321 height 39
type input "BMI"
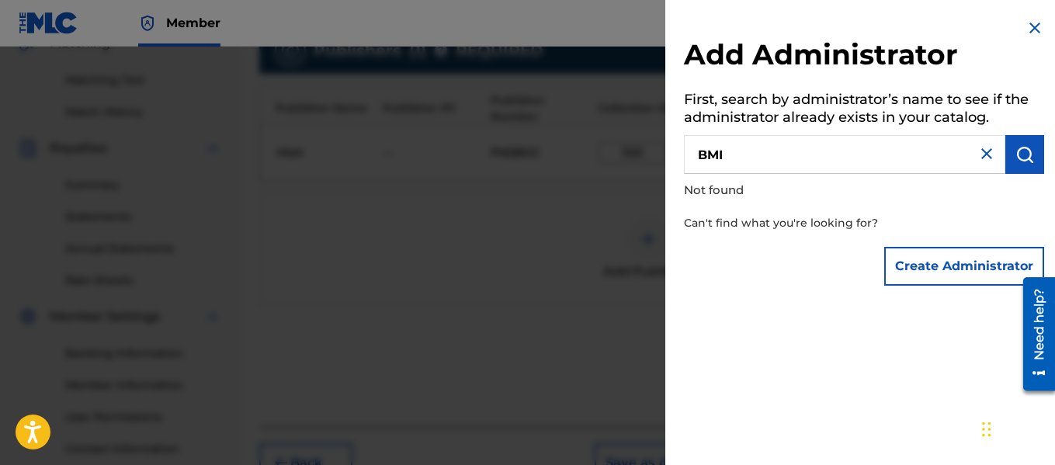
click at [989, 153] on img at bounding box center [986, 153] width 19 height 19
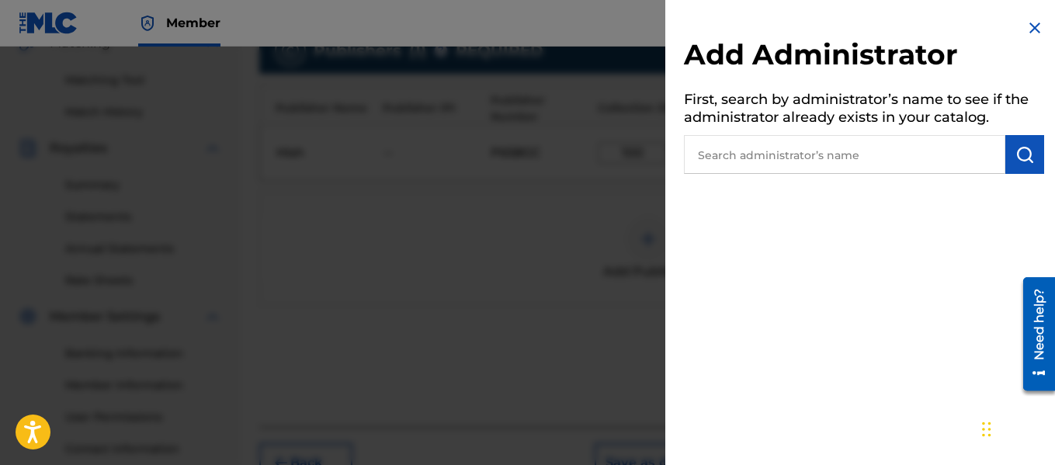
click at [1027, 24] on img at bounding box center [1035, 28] width 19 height 19
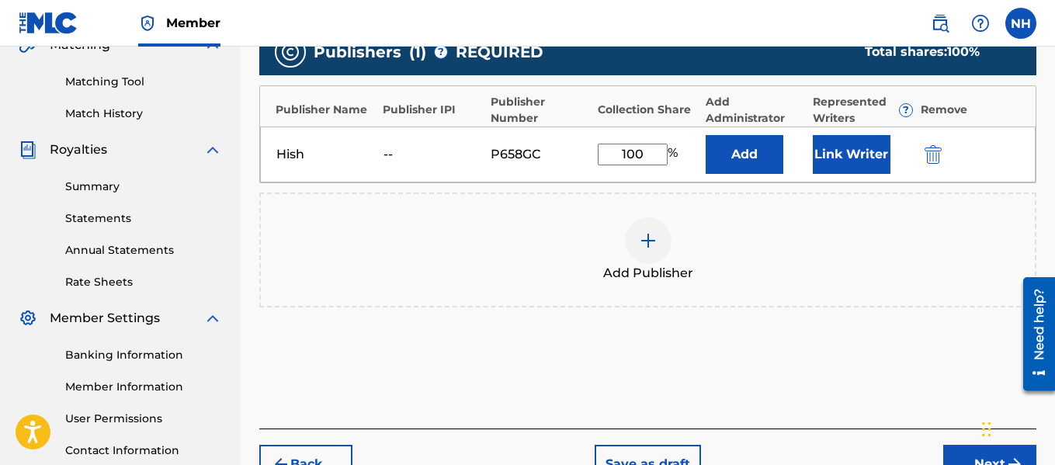
scroll to position [303, 0]
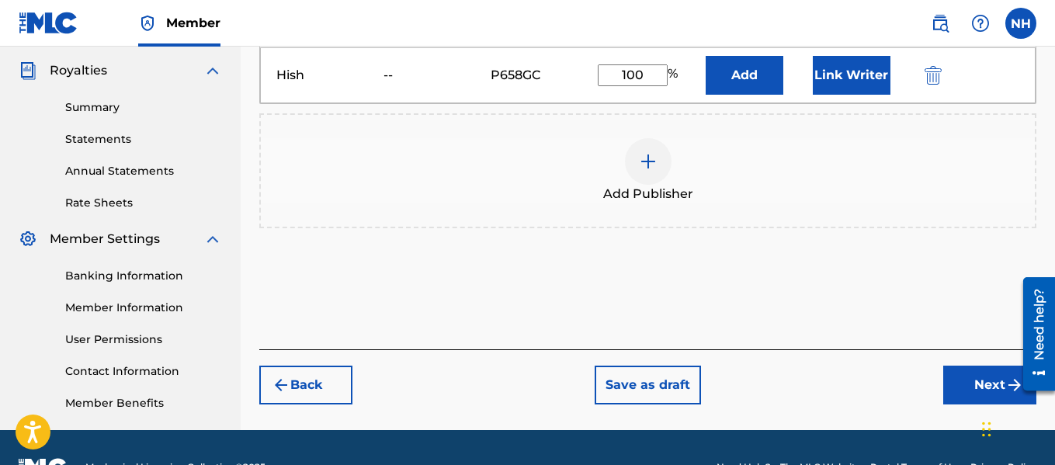
click at [957, 380] on button "Next" at bounding box center [989, 385] width 93 height 39
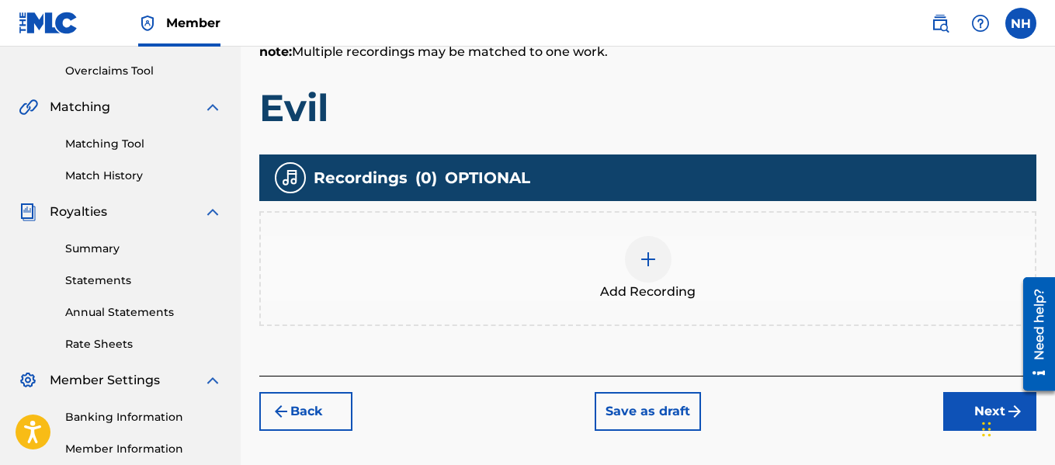
scroll to position [380, 0]
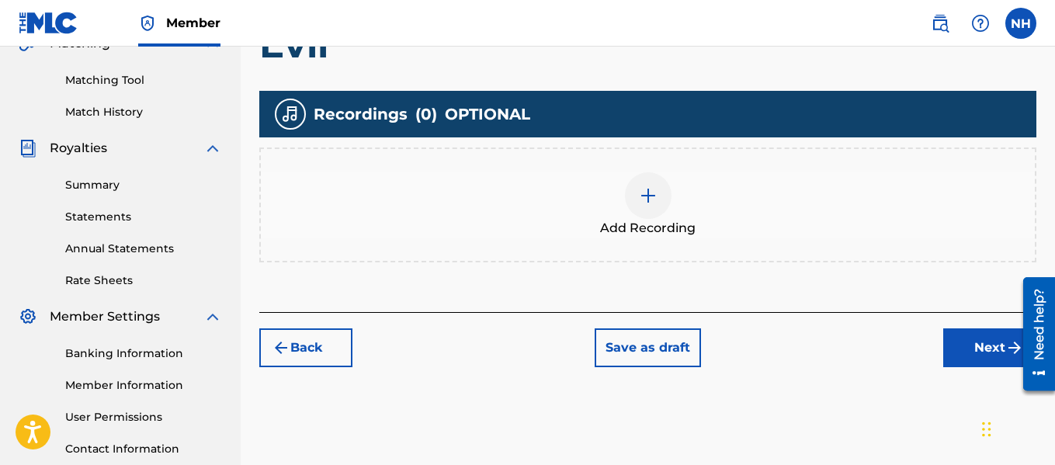
click at [647, 203] on img at bounding box center [648, 195] width 19 height 19
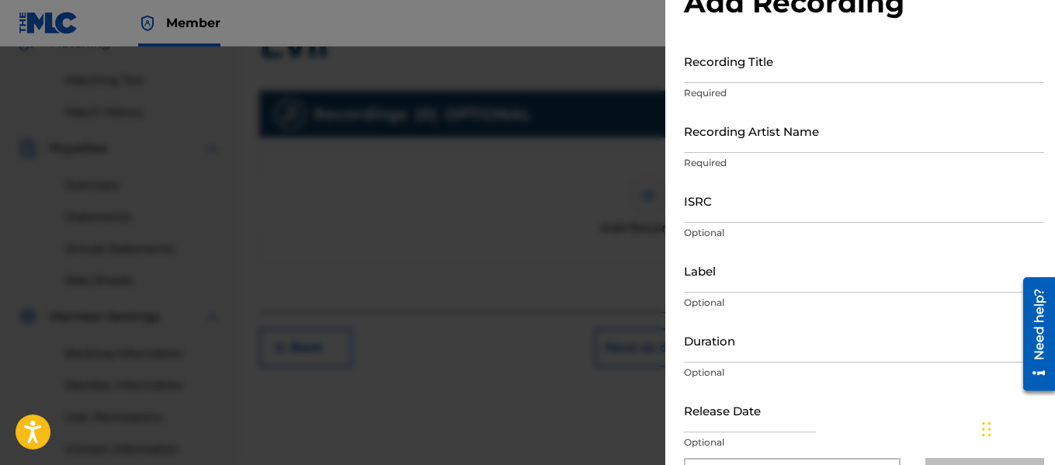
scroll to position [25, 0]
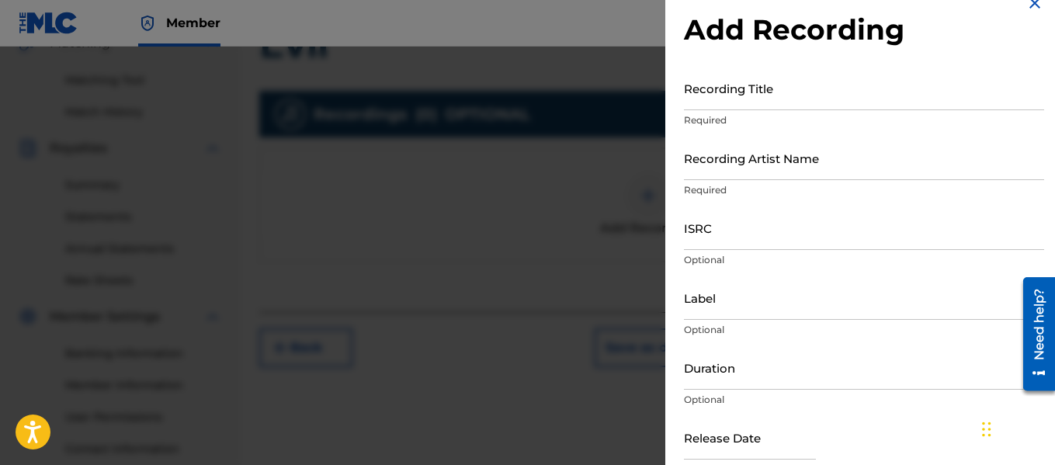
click at [523, 161] on div at bounding box center [527, 279] width 1055 height 465
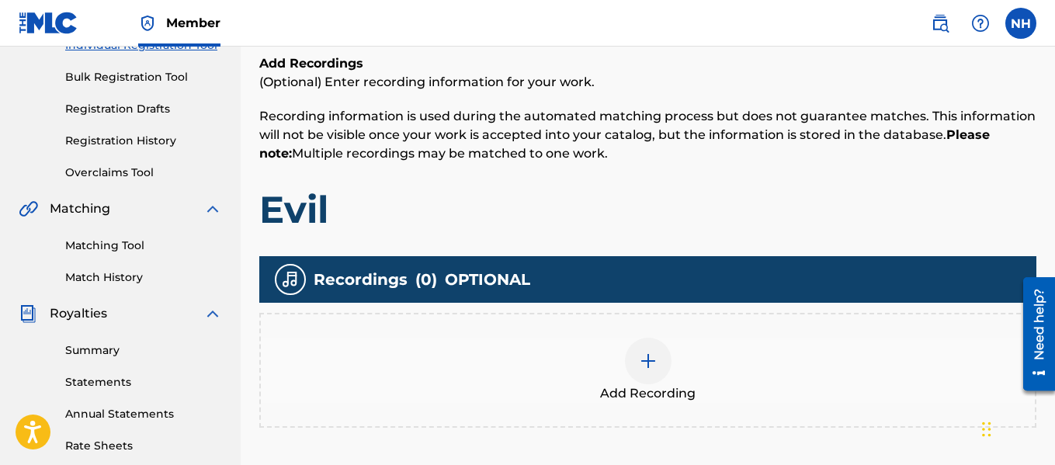
scroll to position [303, 0]
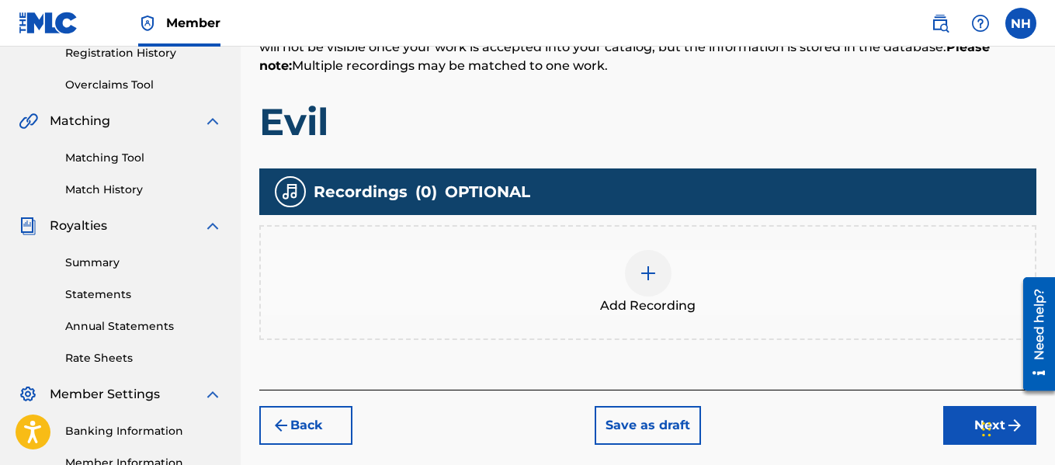
click at [618, 290] on div "Add Recording" at bounding box center [648, 282] width 774 height 65
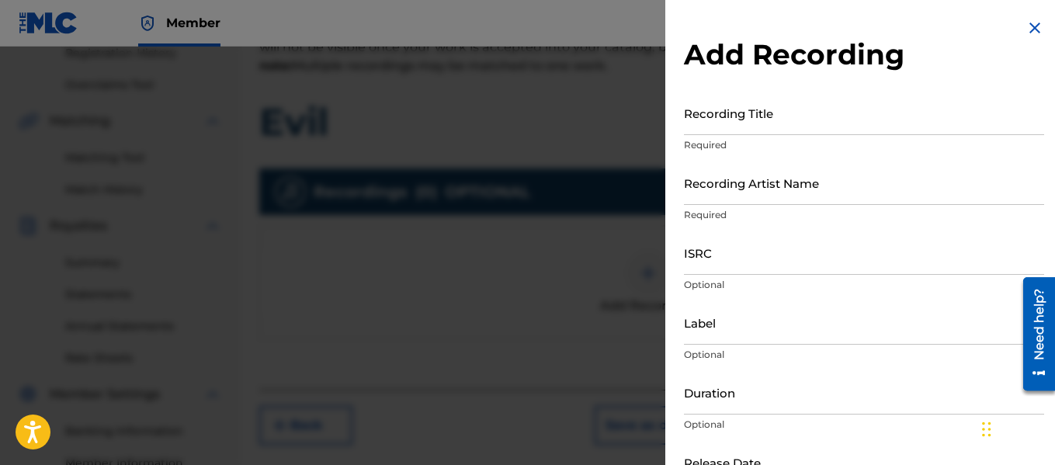
click at [814, 127] on input "Recording Title" at bounding box center [864, 113] width 360 height 44
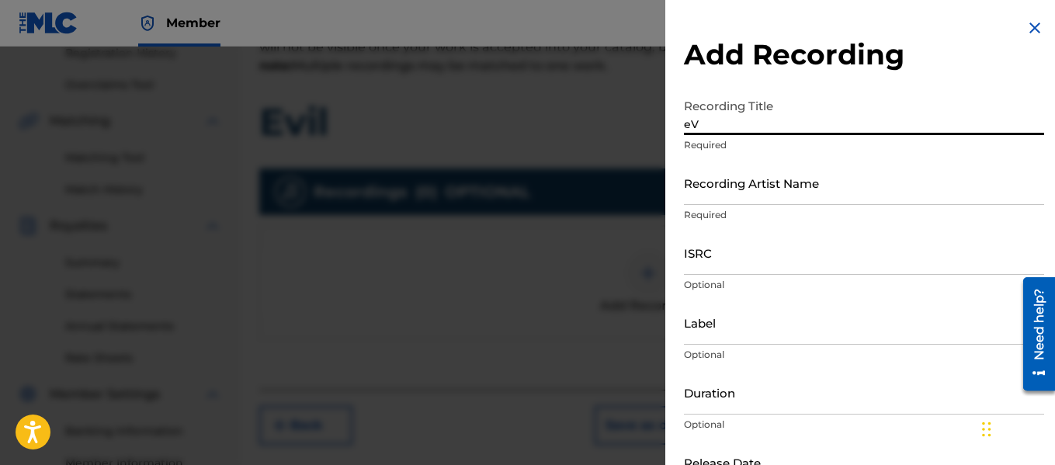
type input "e"
type input "E"
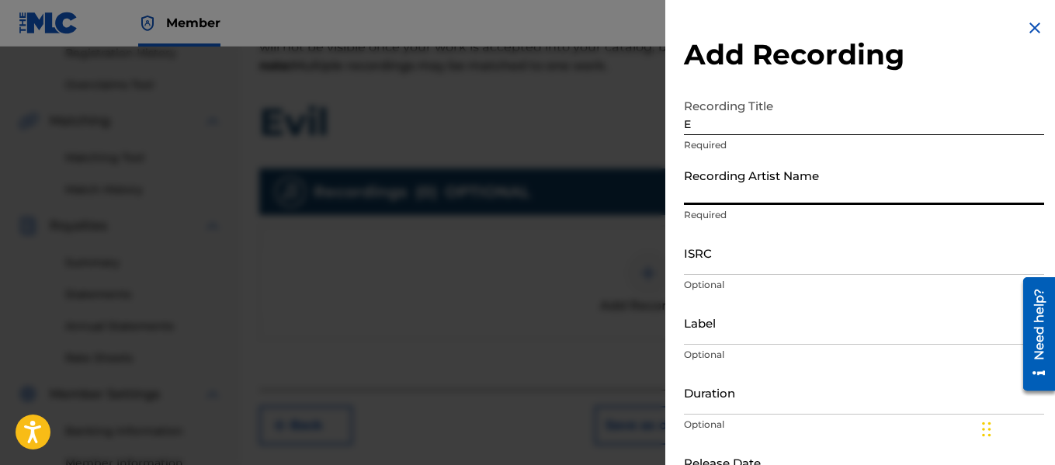
type input "h"
type input "Hish"
click at [814, 127] on input "E" at bounding box center [864, 113] width 360 height 44
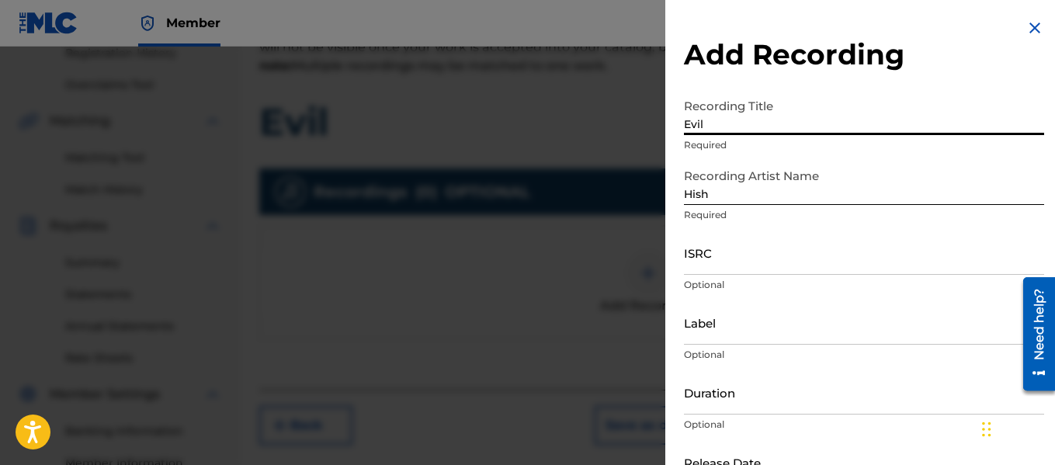
type input "Evil"
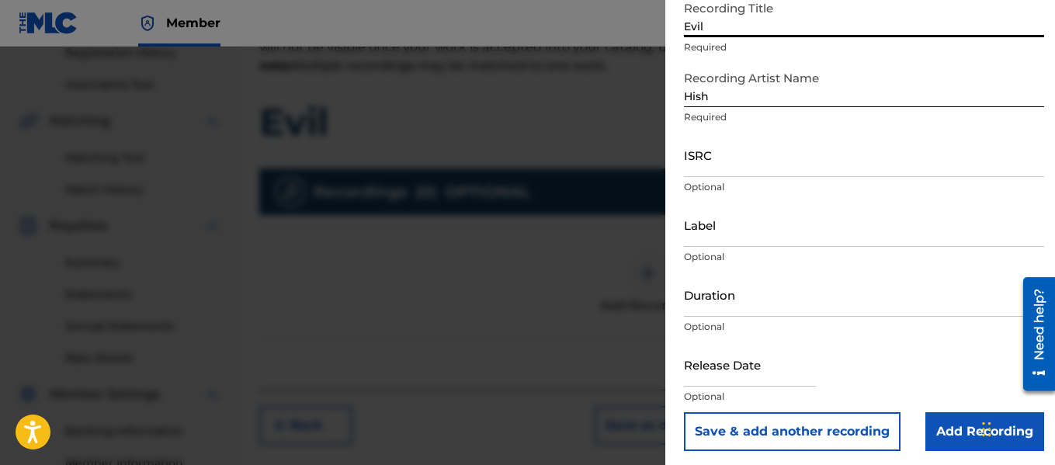
scroll to position [102, 0]
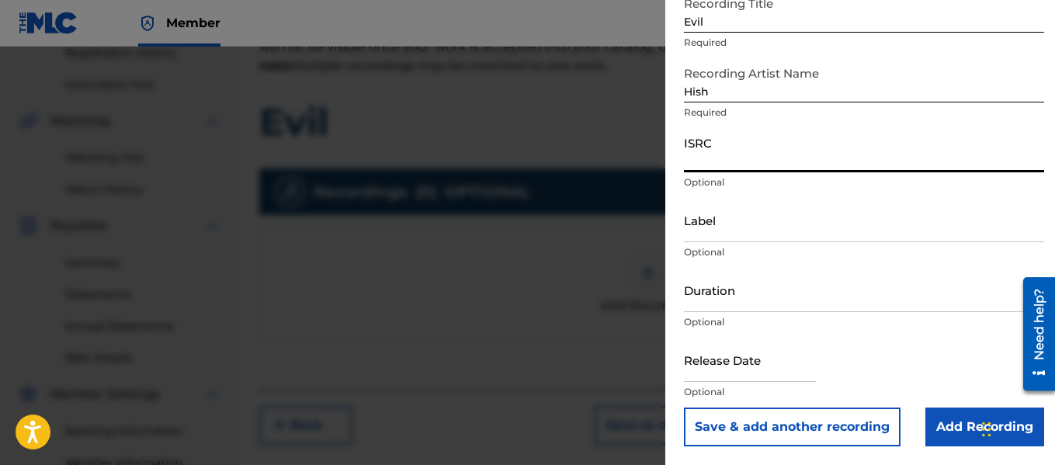
click at [739, 157] on input "ISRC" at bounding box center [864, 150] width 360 height 44
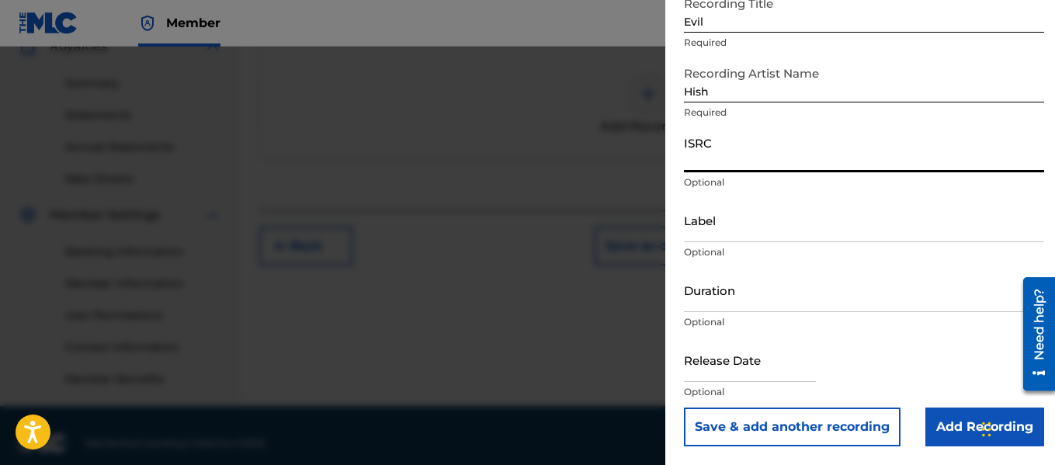
scroll to position [498, 0]
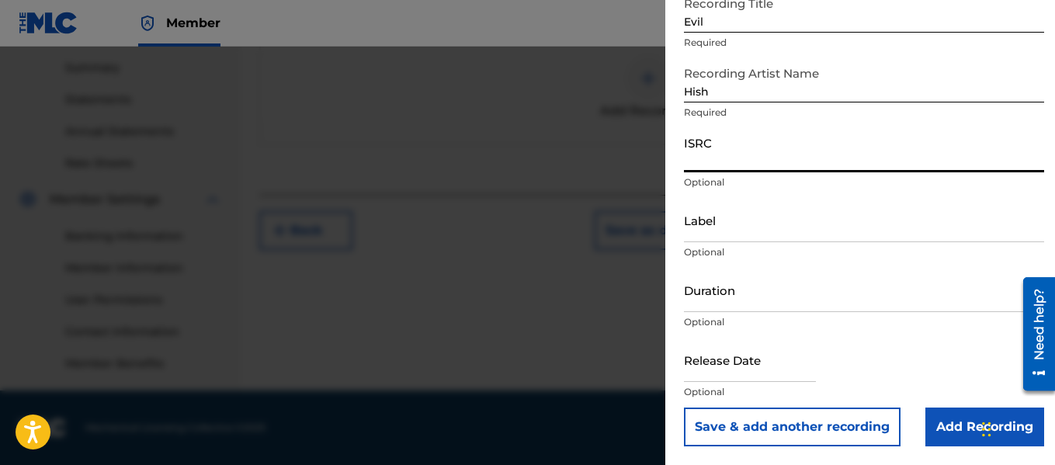
click at [951, 430] on input "Add Recording" at bounding box center [984, 427] width 119 height 39
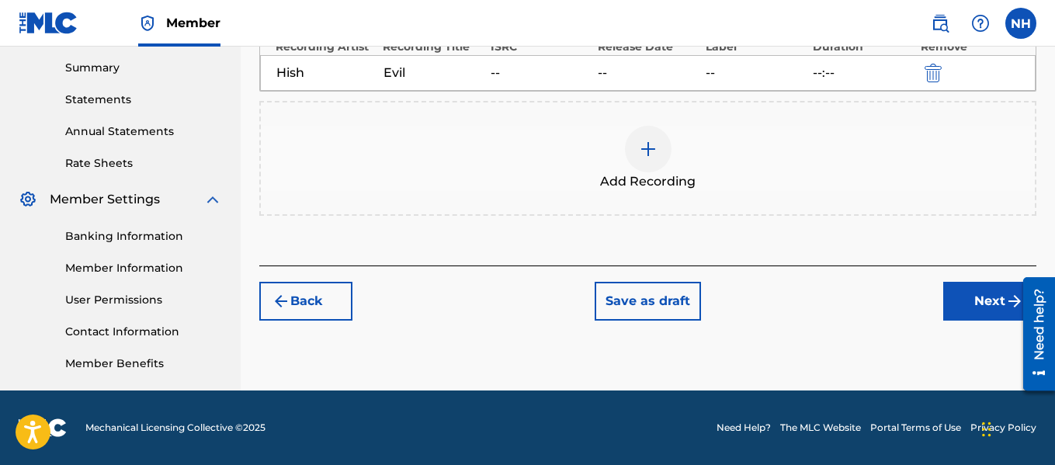
click at [996, 301] on button "Next" at bounding box center [989, 301] width 93 height 39
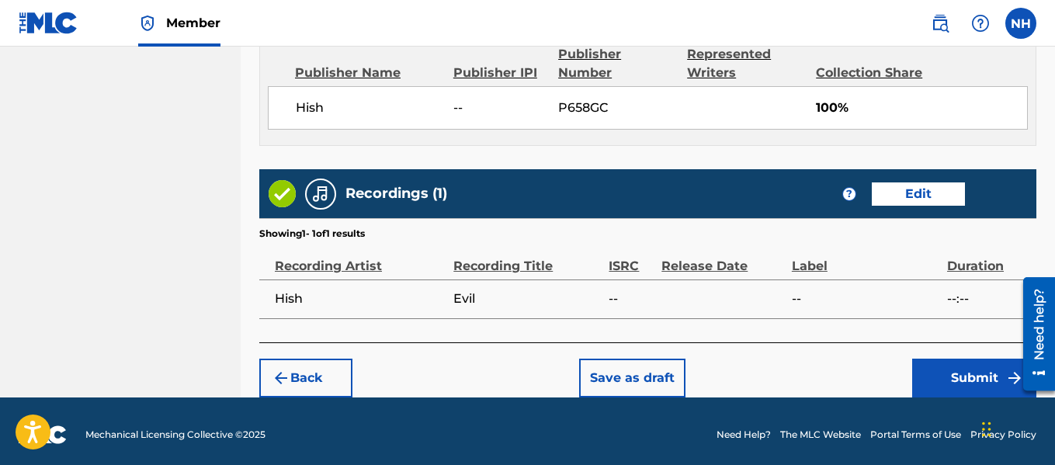
scroll to position [866, 0]
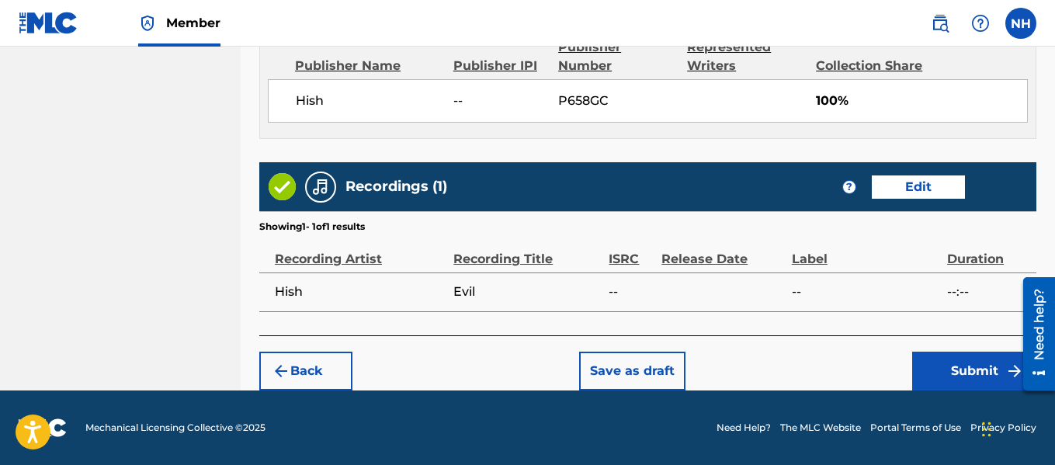
click at [945, 370] on button "Submit" at bounding box center [974, 371] width 124 height 39
click at [983, 367] on button "Submit" at bounding box center [974, 371] width 124 height 39
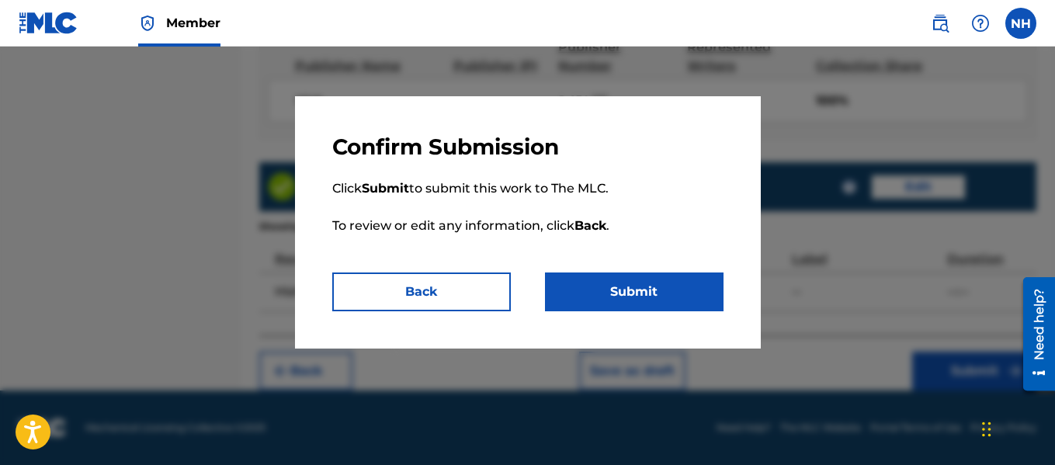
click at [614, 291] on button "Submit" at bounding box center [634, 292] width 179 height 39
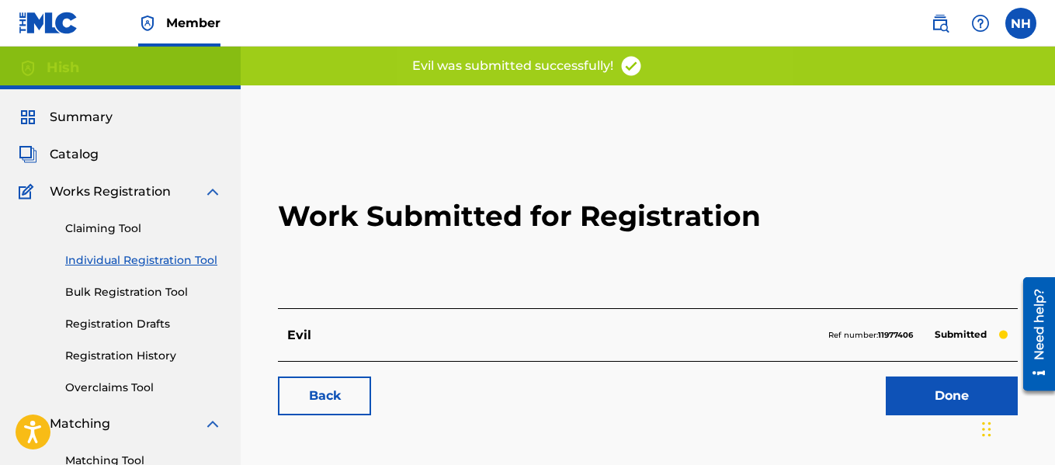
click at [122, 226] on link "Claiming Tool" at bounding box center [143, 228] width 157 height 16
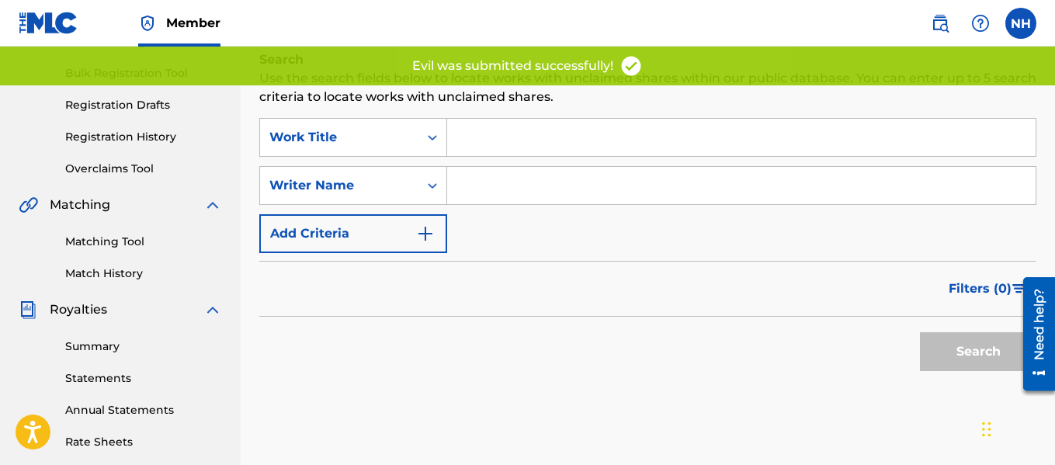
scroll to position [311, 0]
